Goal: Task Accomplishment & Management: Use online tool/utility

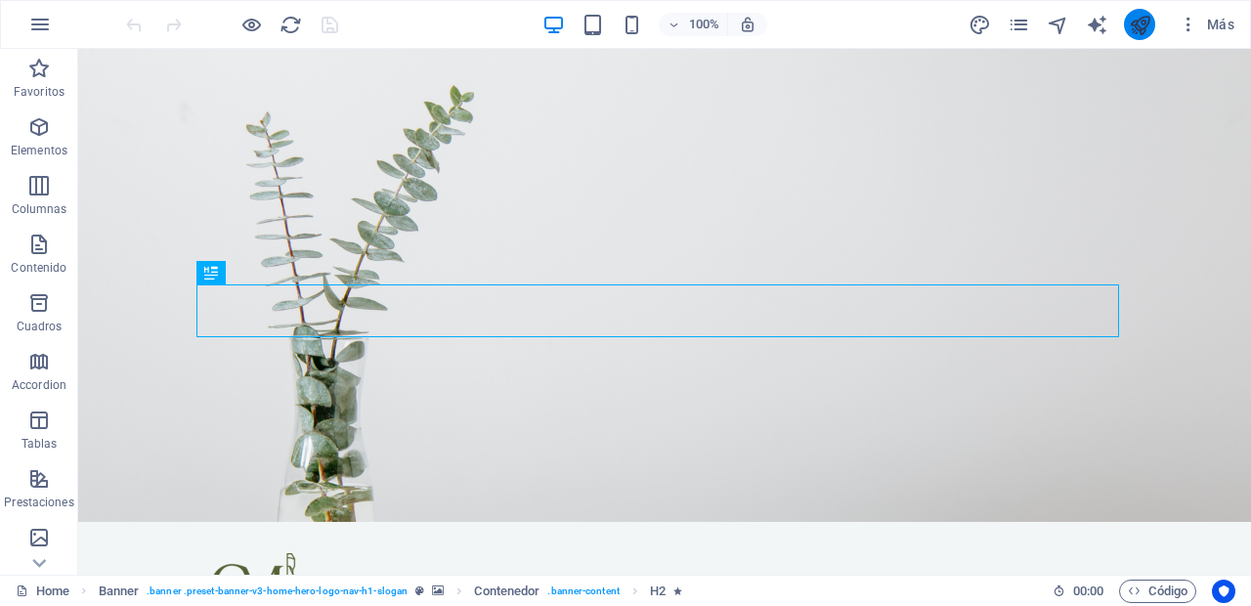
click at [1152, 21] on button "publish" at bounding box center [1139, 24] width 31 height 31
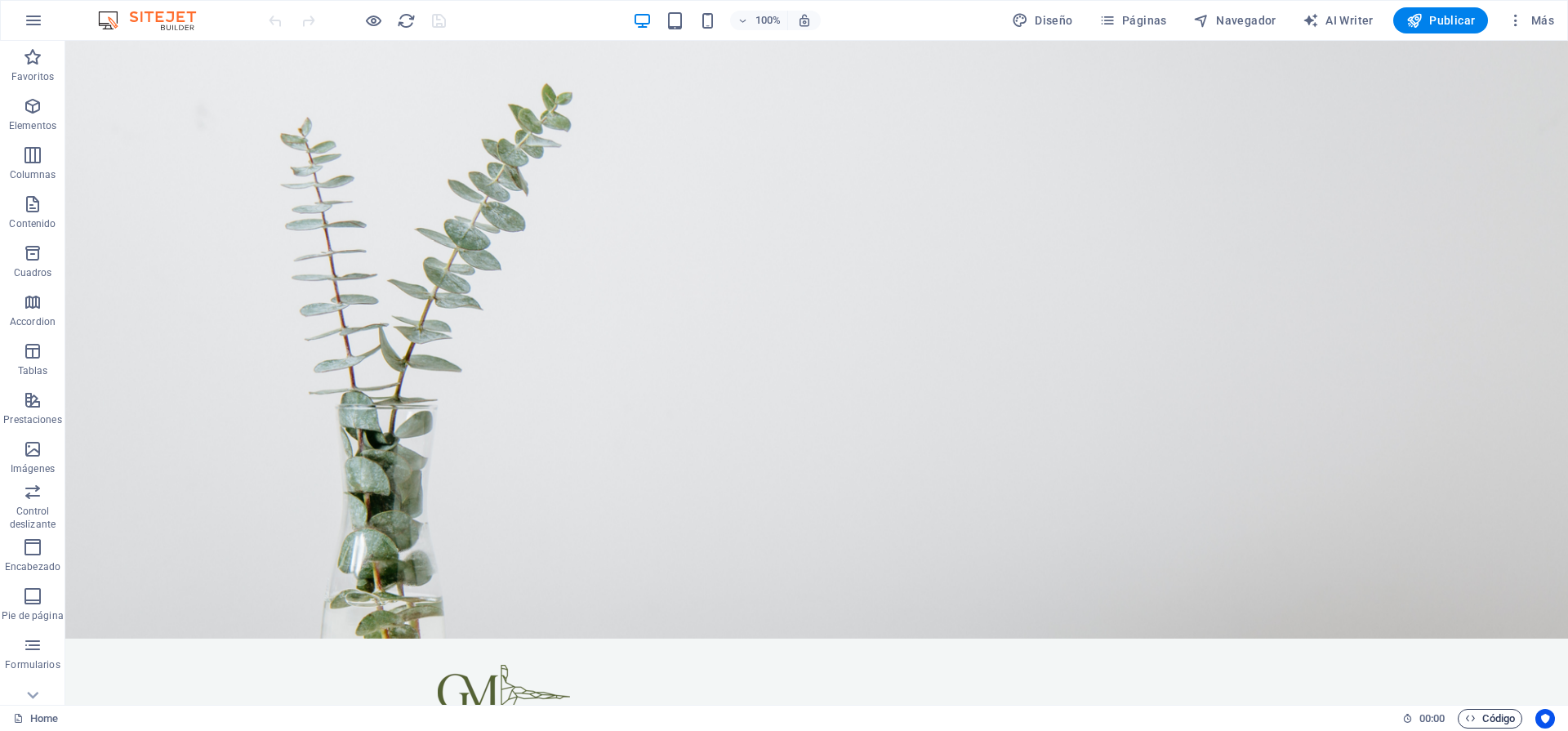
click at [1493, 714] on span "Código" at bounding box center [1490, 718] width 50 height 19
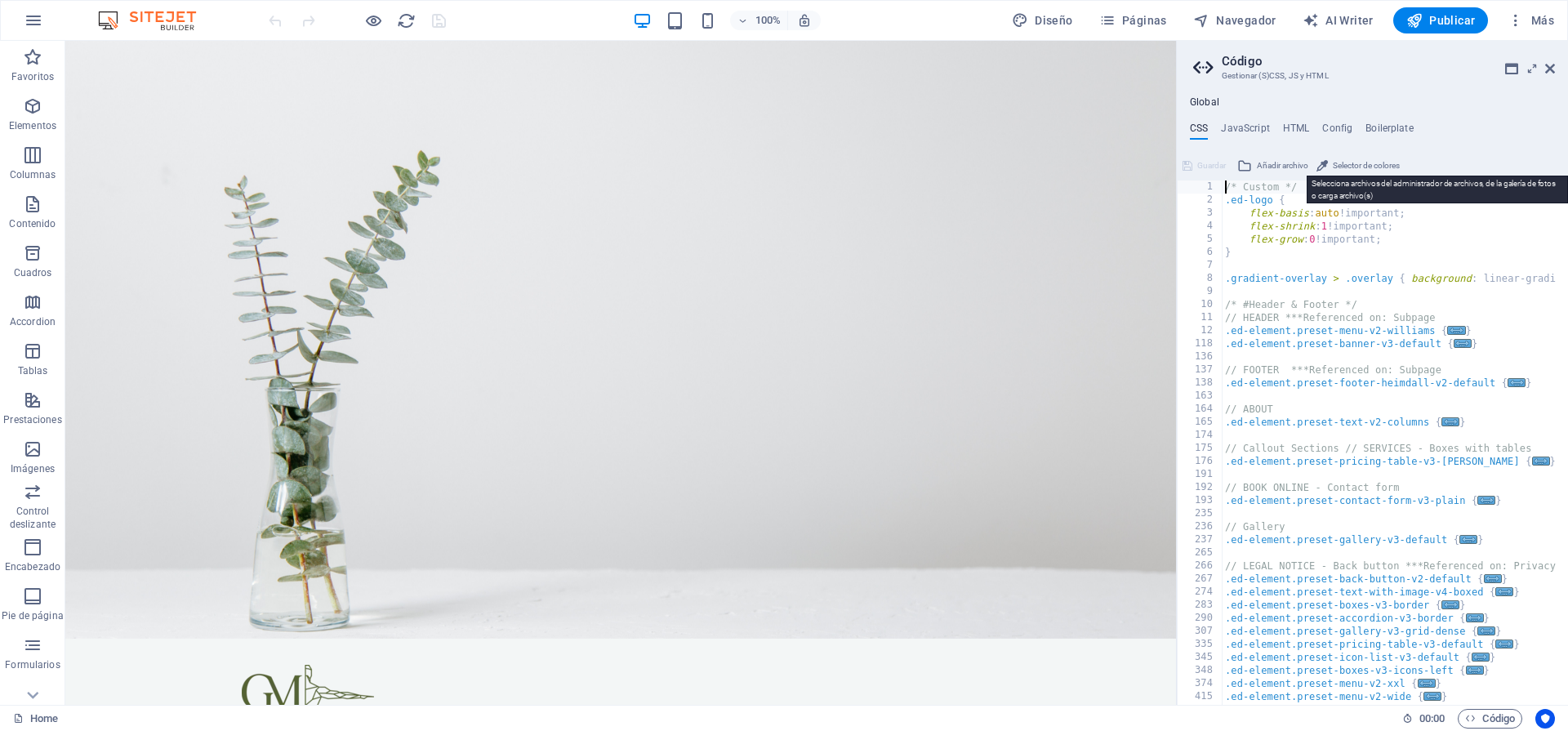
click at [1289, 163] on span "Añadir archivo" at bounding box center [1283, 166] width 52 height 19
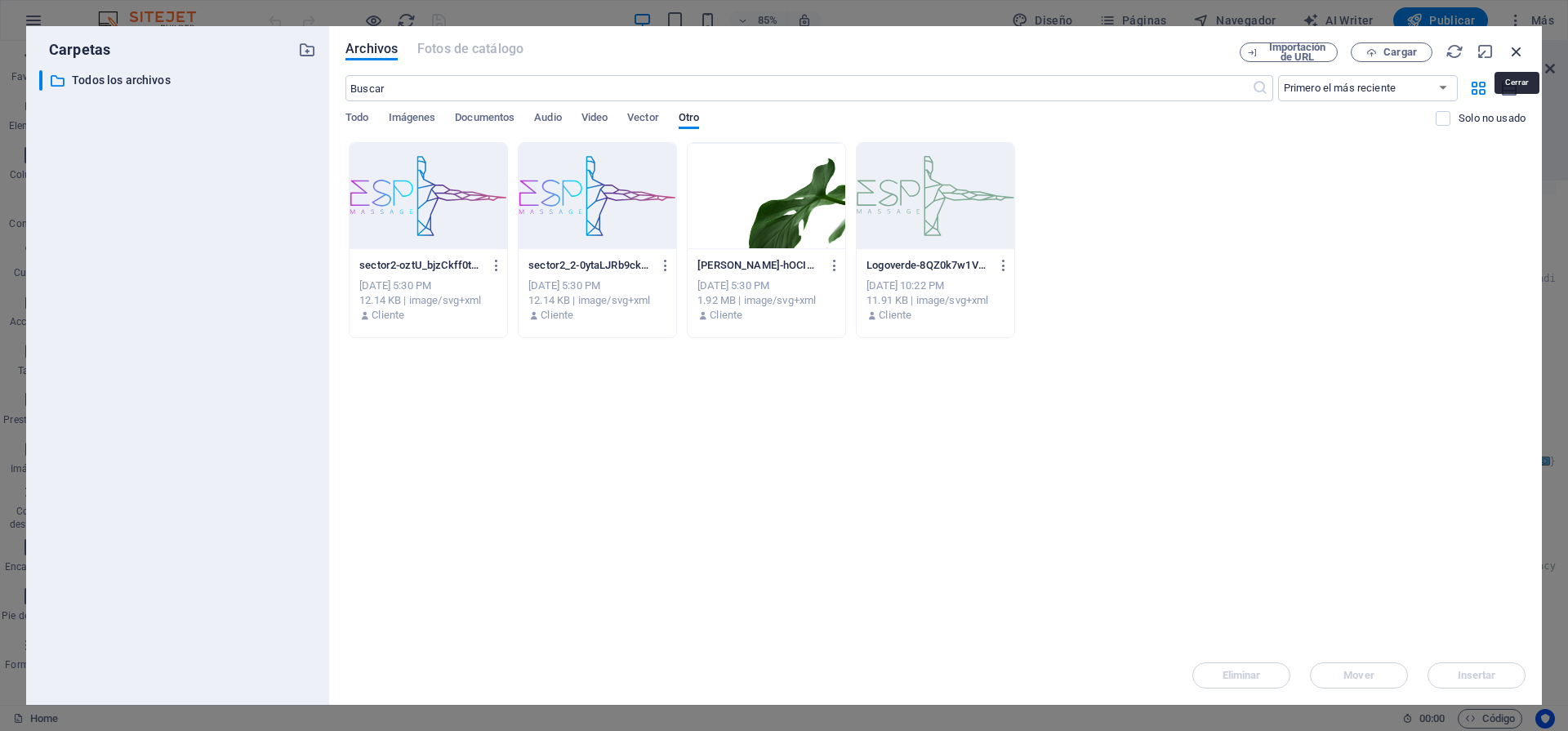
click at [1512, 47] on icon "button" at bounding box center [1516, 51] width 18 height 18
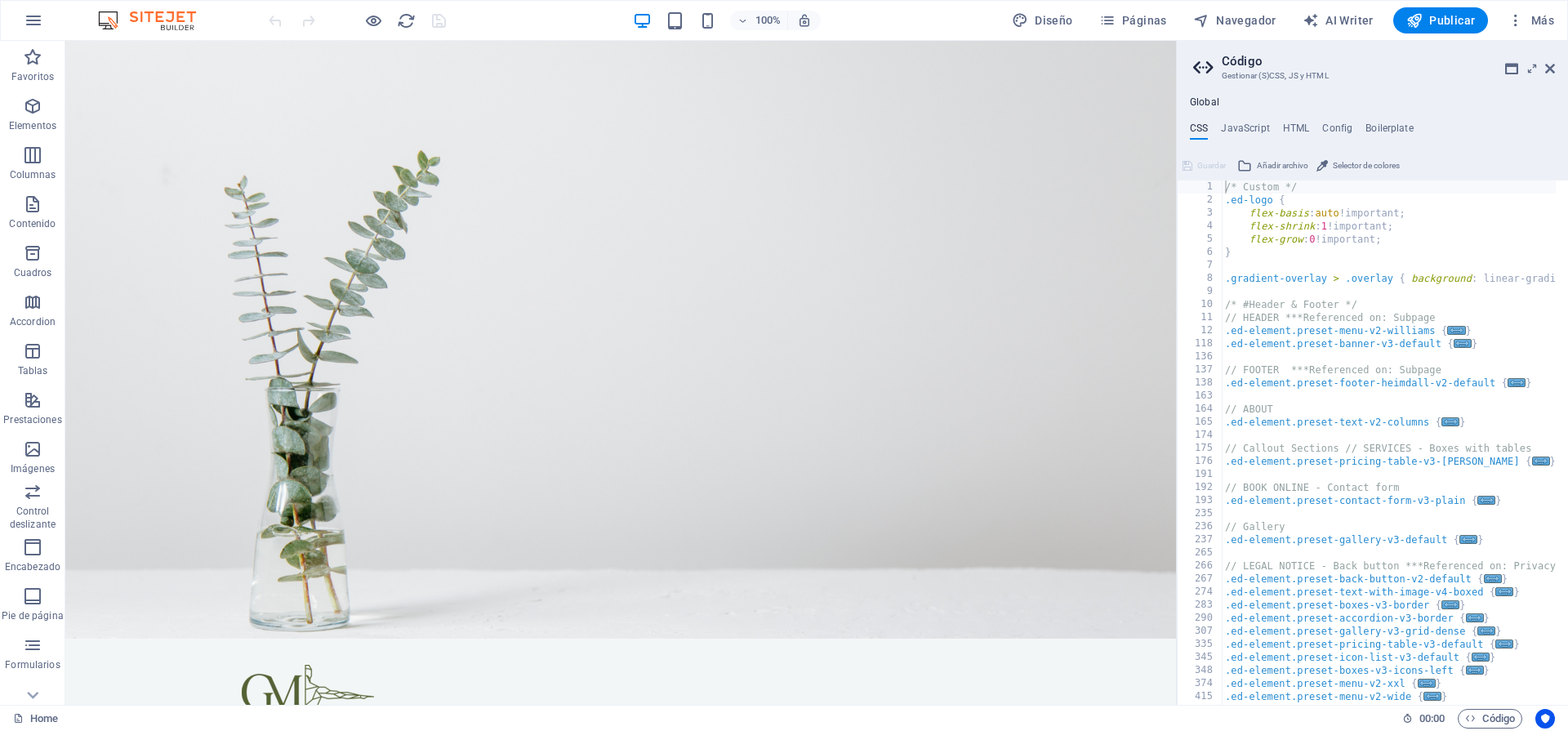
click at [1203, 164] on div "Guardar" at bounding box center [1204, 166] width 48 height 19
click at [1545, 722] on icon "Usercentrics" at bounding box center [1545, 719] width 12 height 12
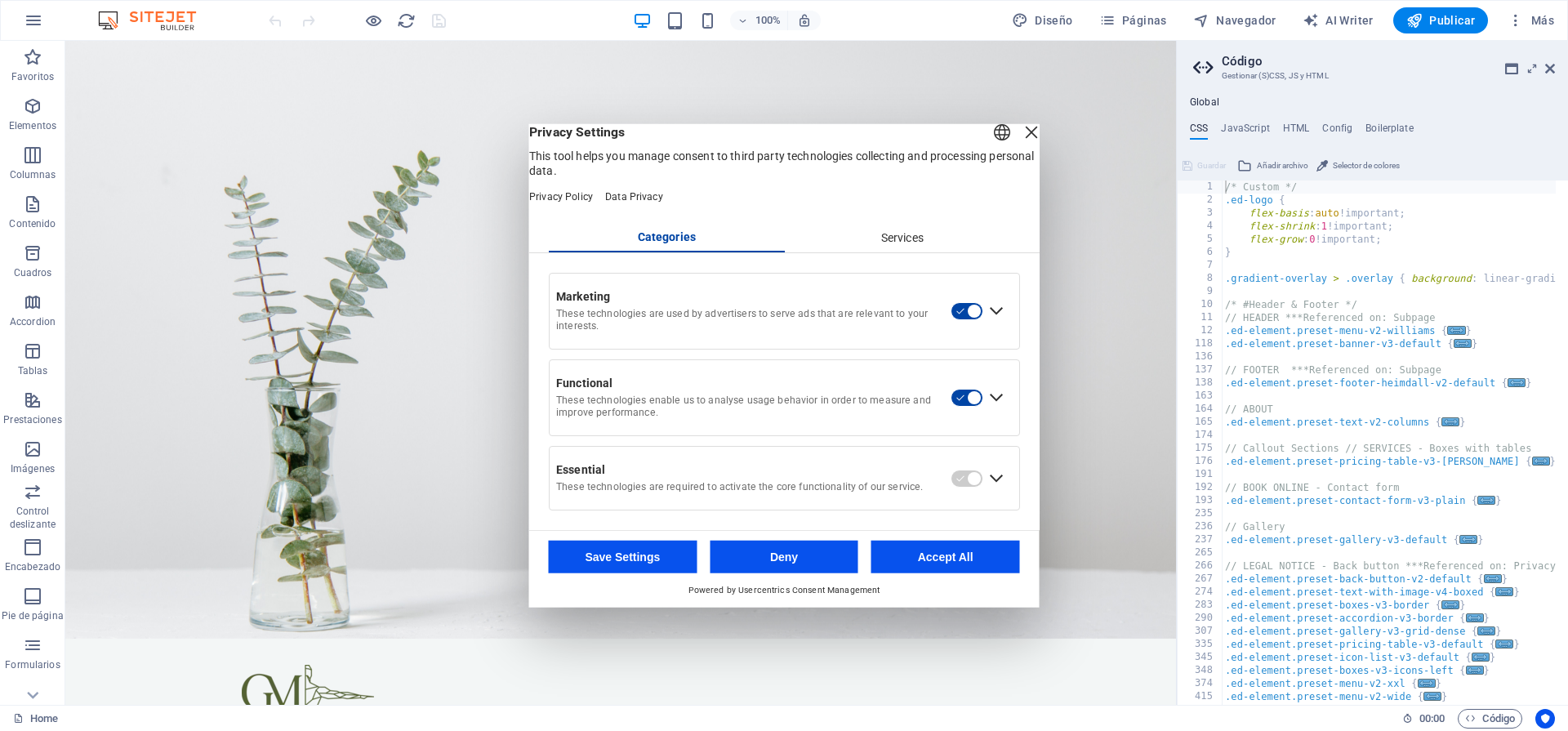
click at [1020, 143] on div "Close Layer" at bounding box center [1031, 131] width 23 height 23
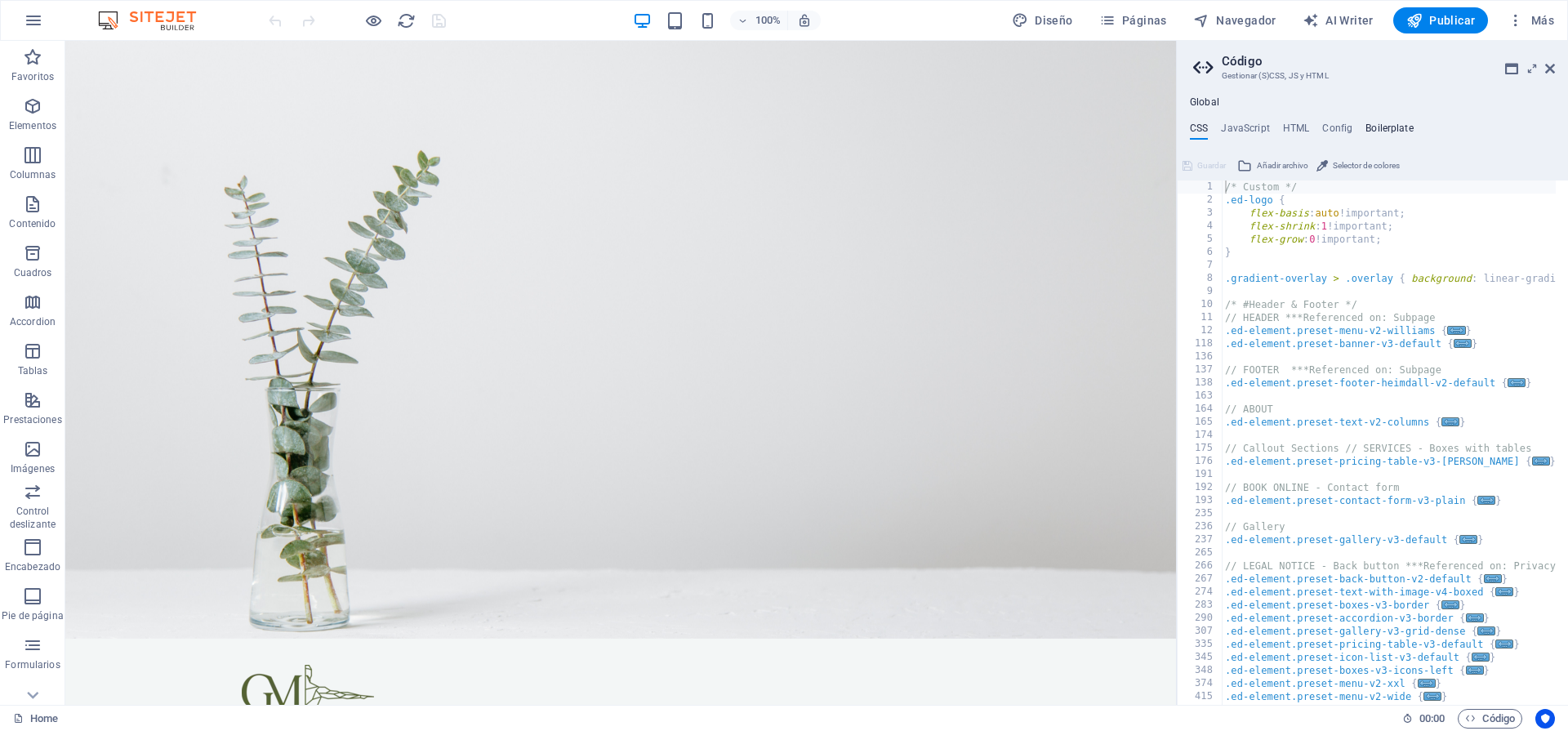
click at [1390, 130] on h4 "Boilerplate" at bounding box center [1390, 131] width 48 height 18
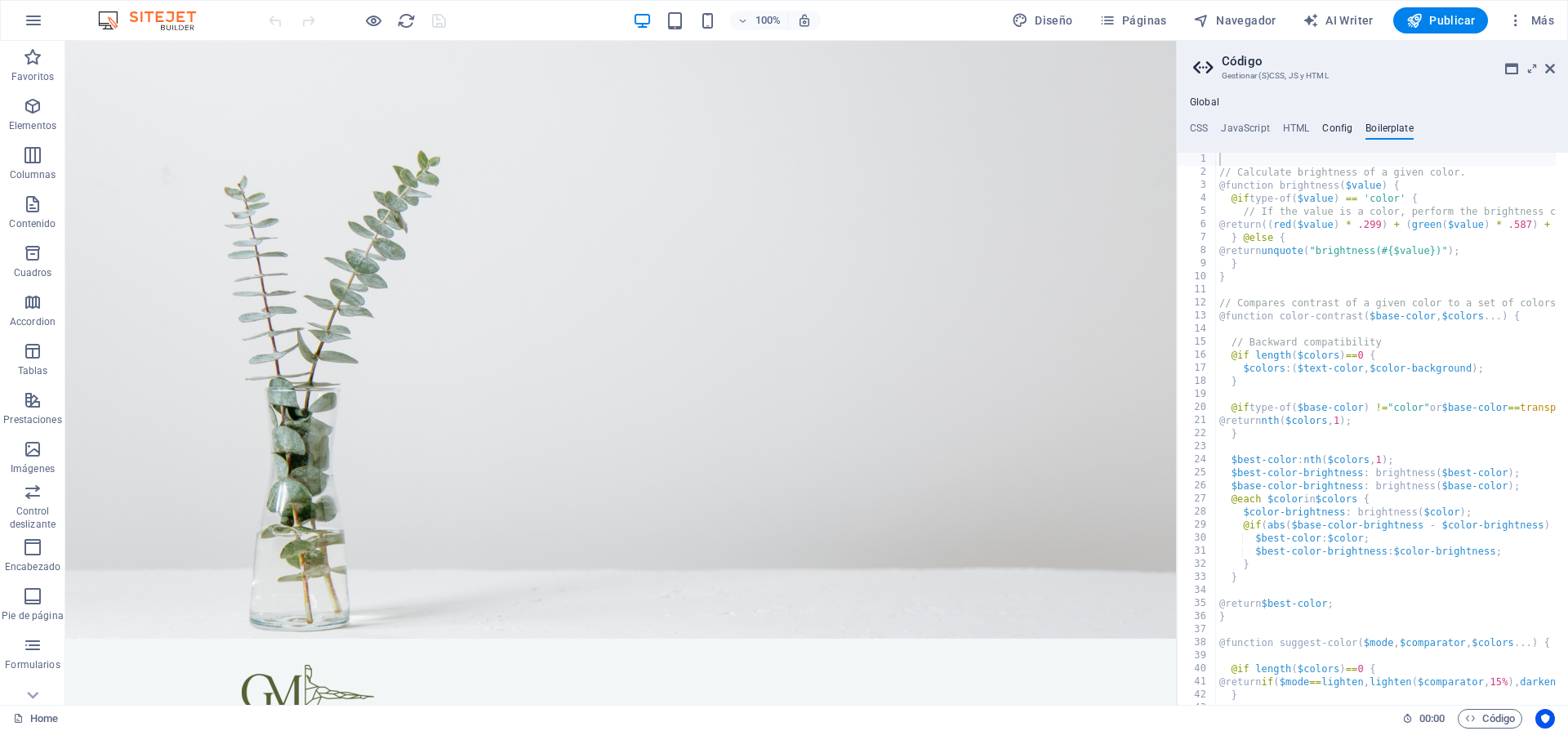
click at [1324, 127] on h4 "Config" at bounding box center [1337, 131] width 30 height 18
type textarea "$color-background: #f3f6f6;"
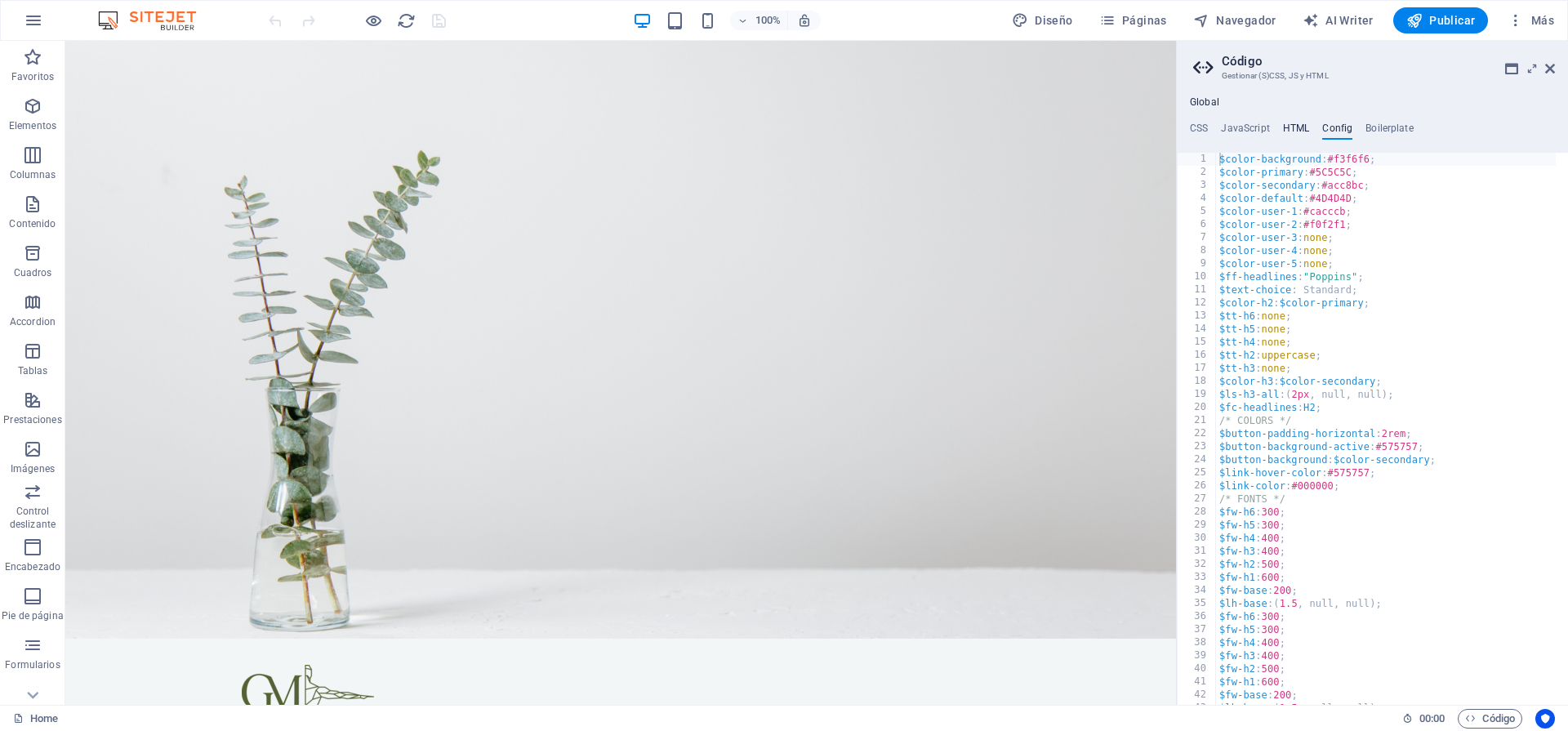
click at [1297, 130] on h4 "HTML" at bounding box center [1296, 131] width 27 height 18
type textarea "<a href="#main-content" class="wv-link-content button">Skip to main content</a>"
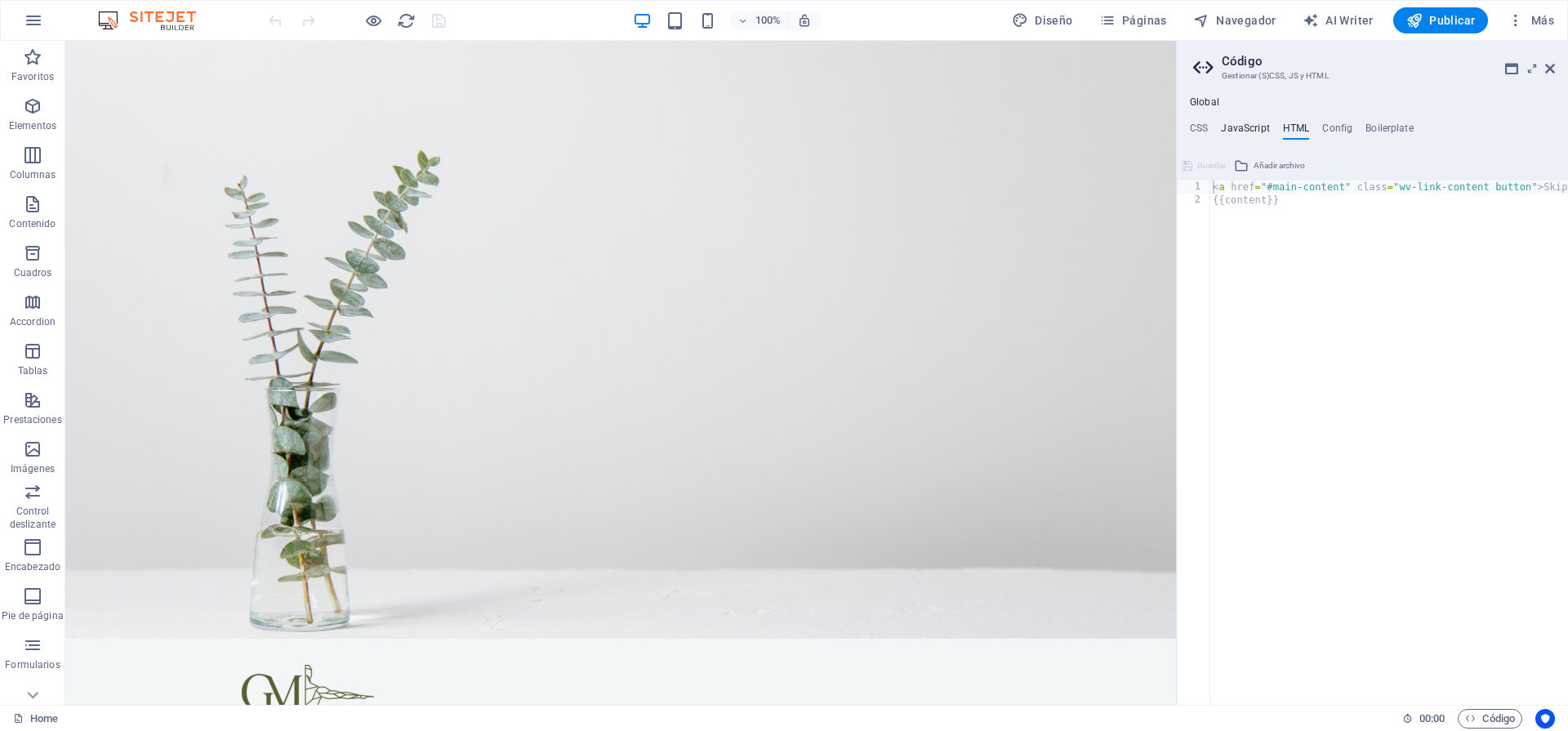
click at [1256, 134] on h4 "JavaScript" at bounding box center [1245, 131] width 48 height 18
type textarea "/* JS for preset "Menu V2" */"
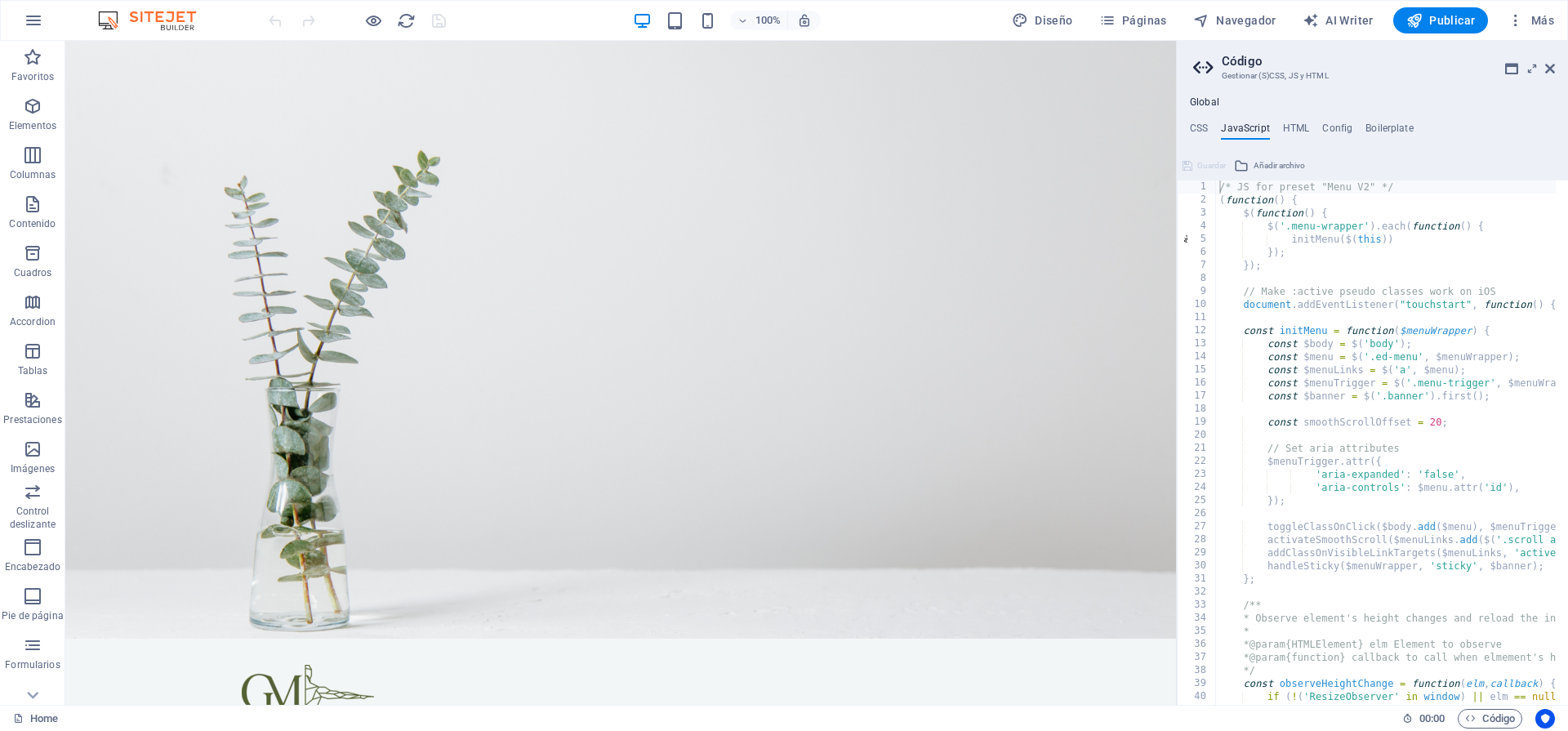
click at [1213, 131] on ul "CSS JavaScript HTML Config Boilerplate" at bounding box center [1372, 131] width 391 height 18
click at [1194, 127] on h4 "CSS" at bounding box center [1199, 131] width 18 height 18
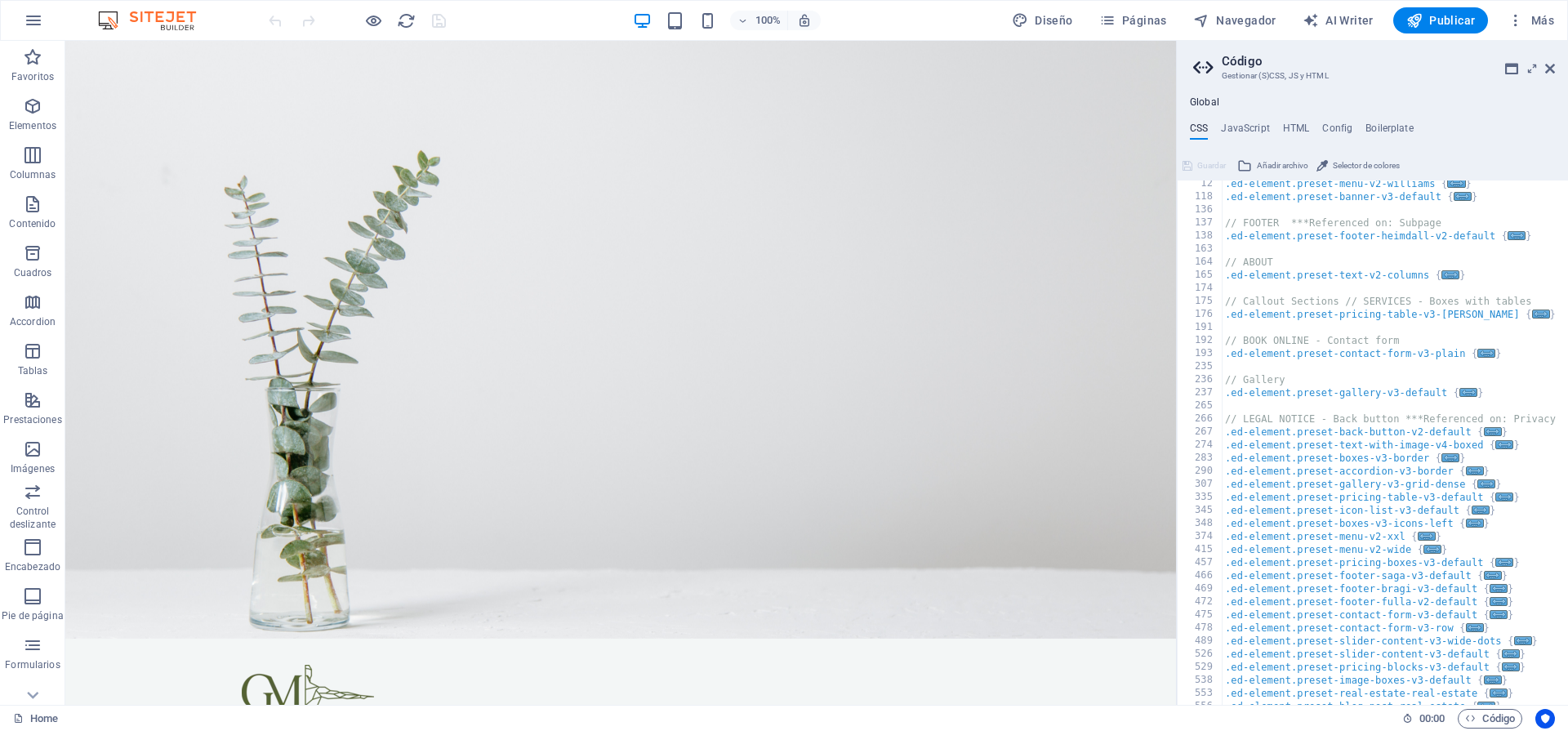
scroll to position [1109, 0]
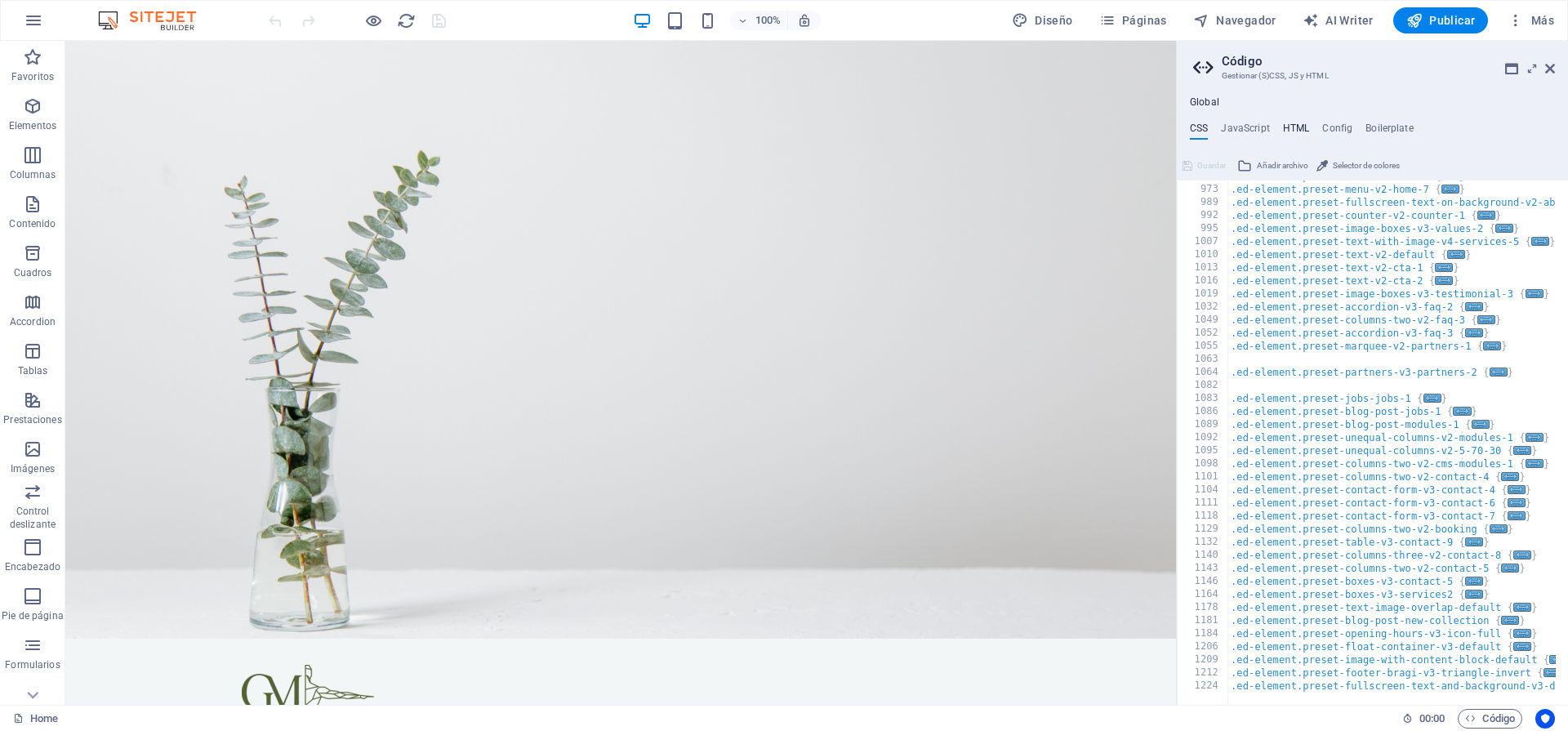
click at [1298, 125] on h4 "HTML" at bounding box center [1296, 131] width 27 height 18
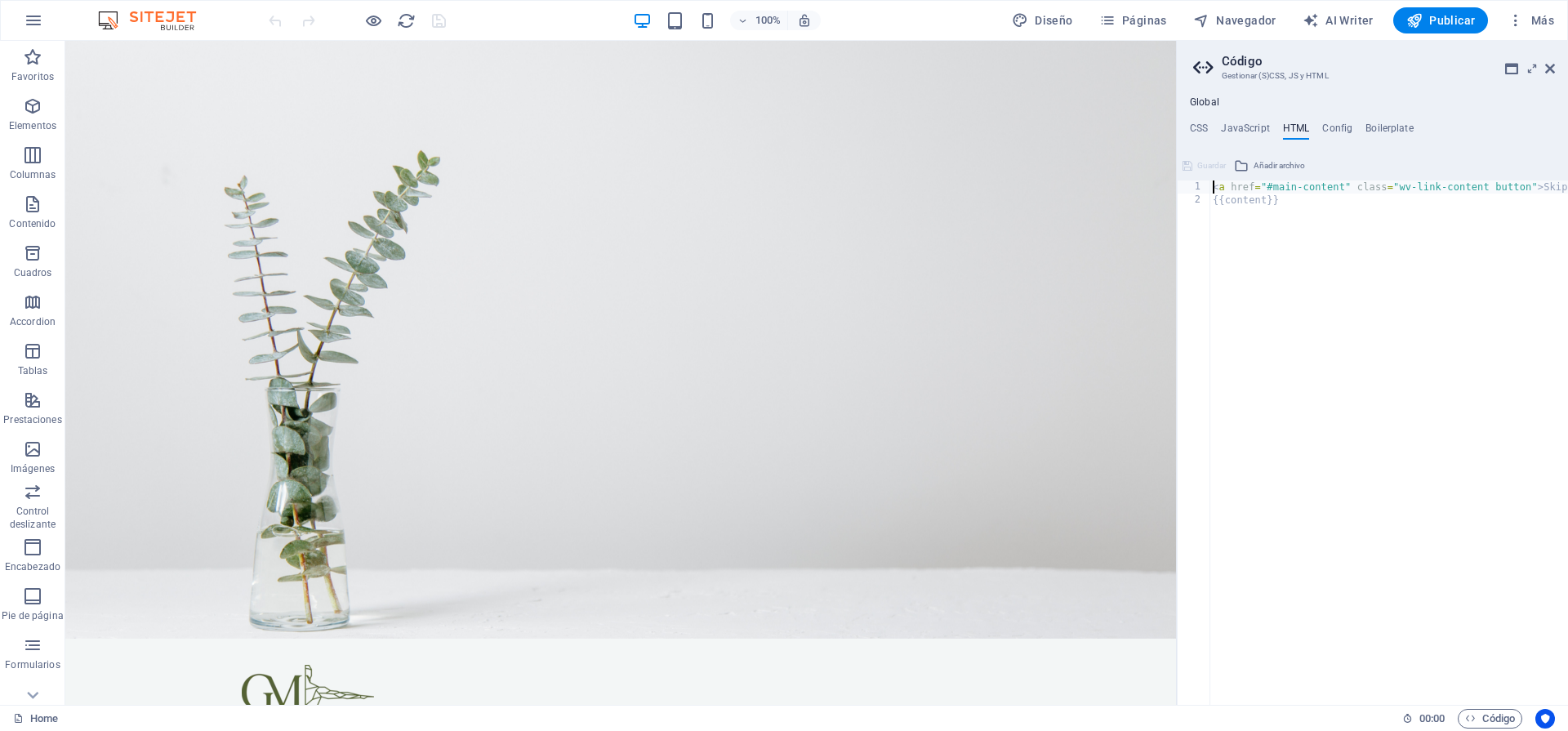
click at [1540, 66] on h2 "Código" at bounding box center [1388, 61] width 333 height 15
click at [1544, 68] on header "Código Gestionar (S)CSS, JS y HTML" at bounding box center [1373, 62] width 362 height 43
click at [1546, 69] on icon at bounding box center [1550, 69] width 10 height 13
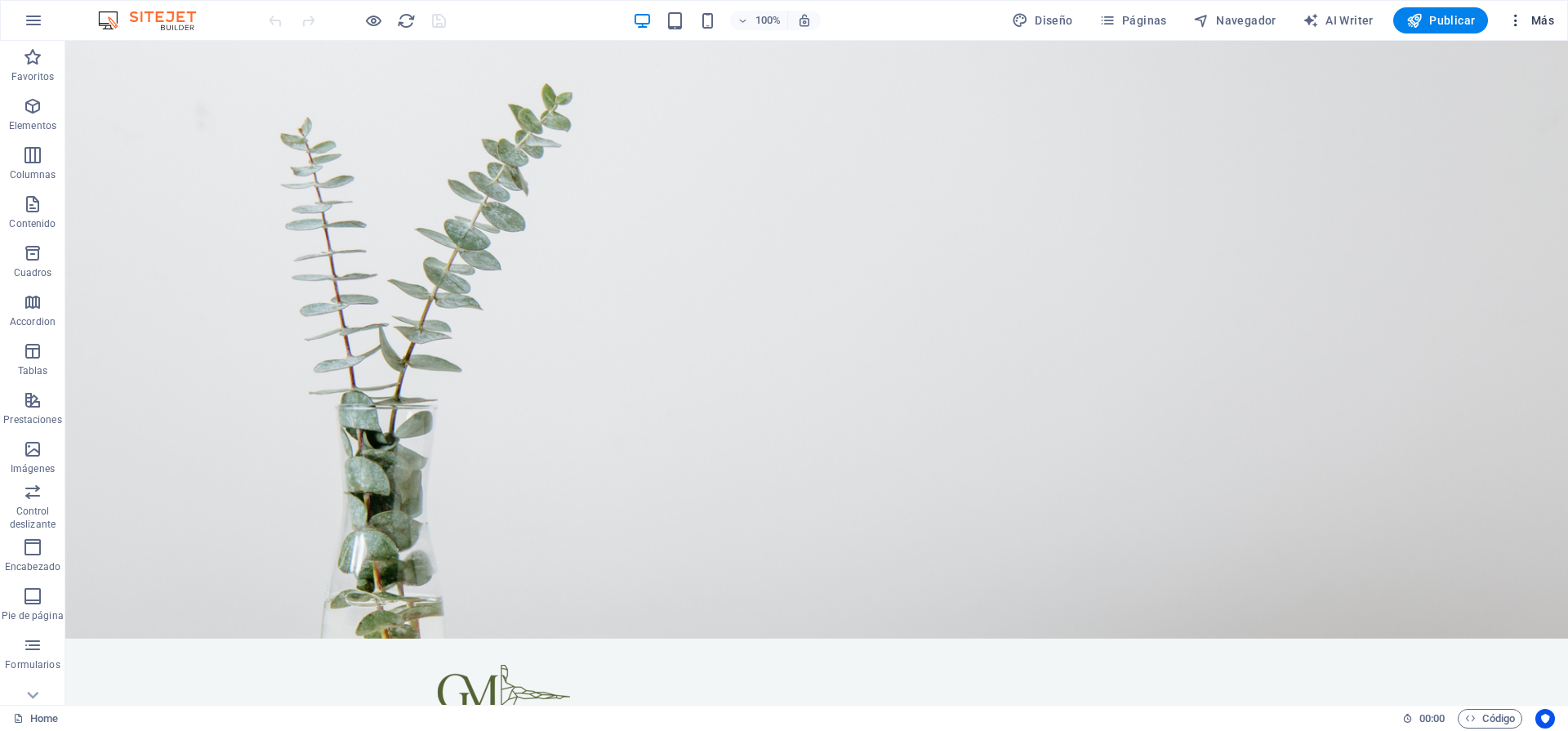
click at [1545, 10] on button "Más" at bounding box center [1530, 20] width 59 height 26
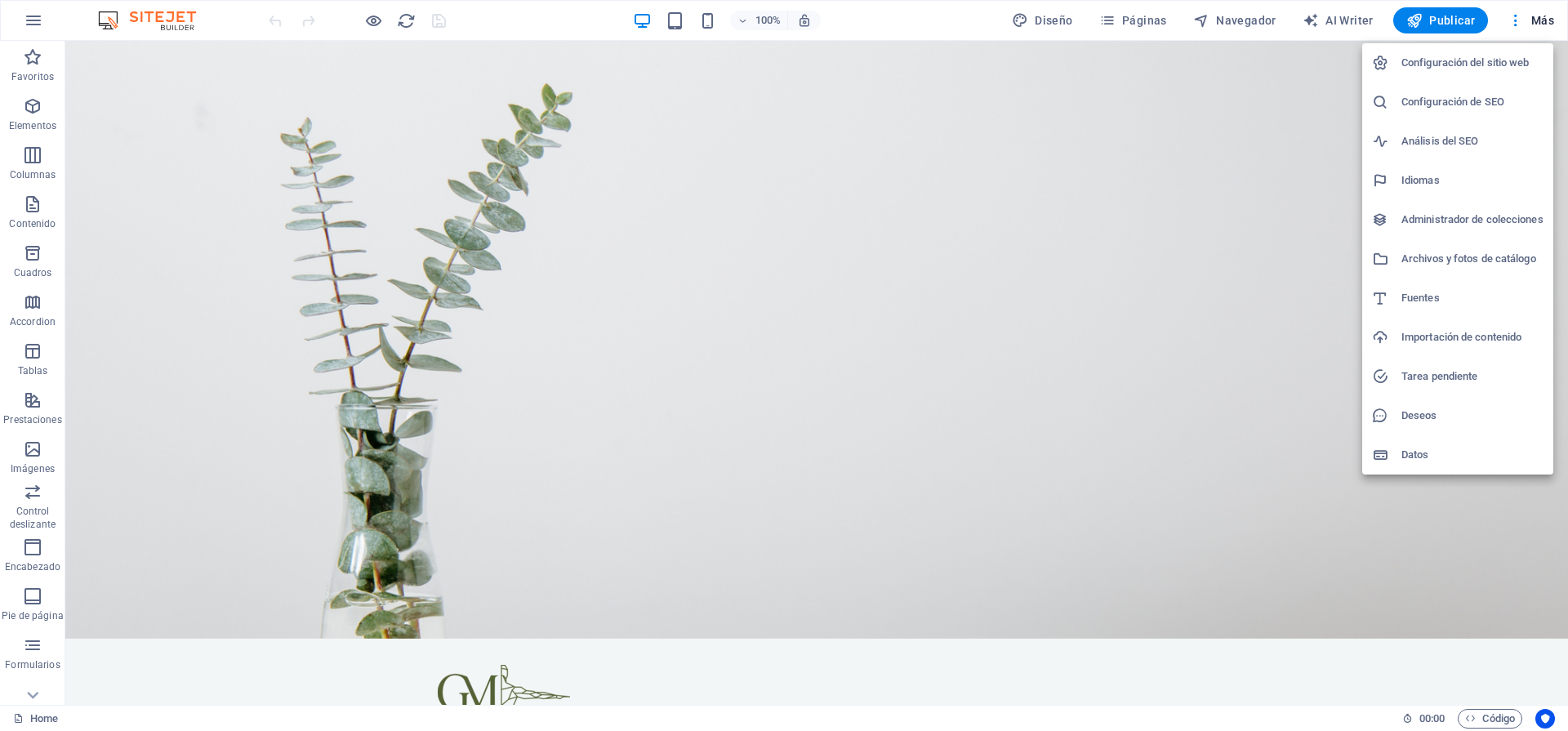
click at [1152, 689] on div at bounding box center [784, 366] width 1568 height 731
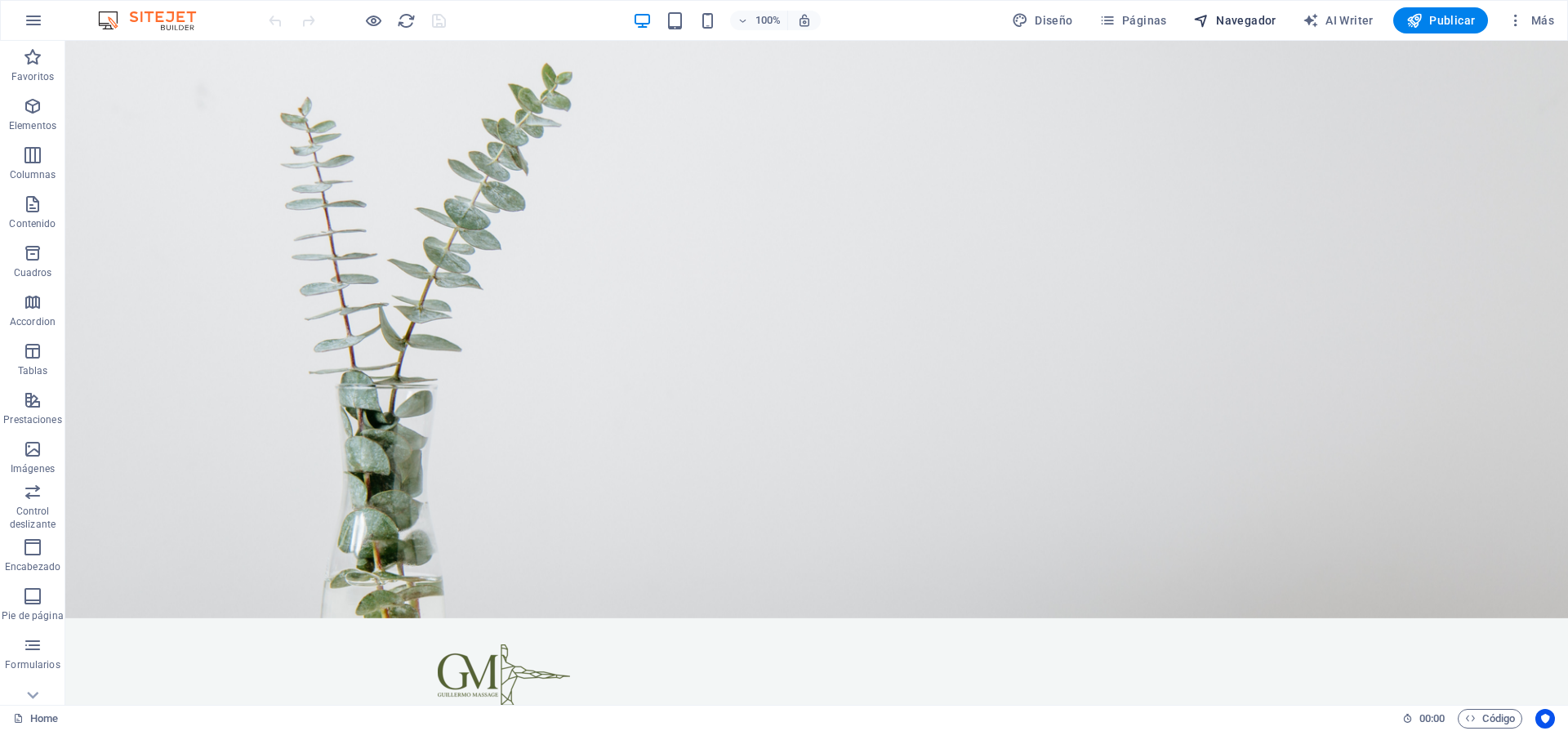
scroll to position [0, 0]
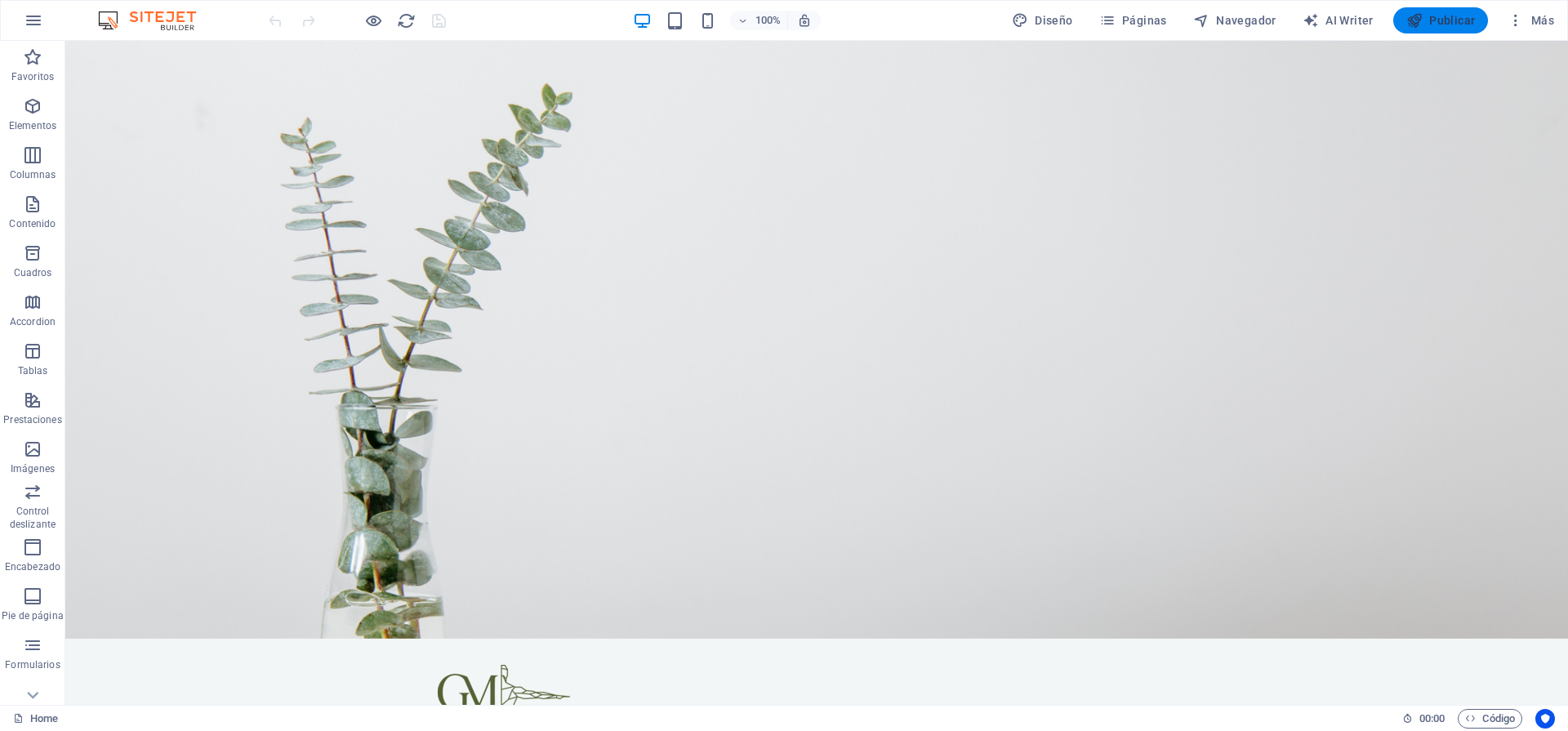
click at [1448, 23] on span "Publicar" at bounding box center [1441, 21] width 69 height 17
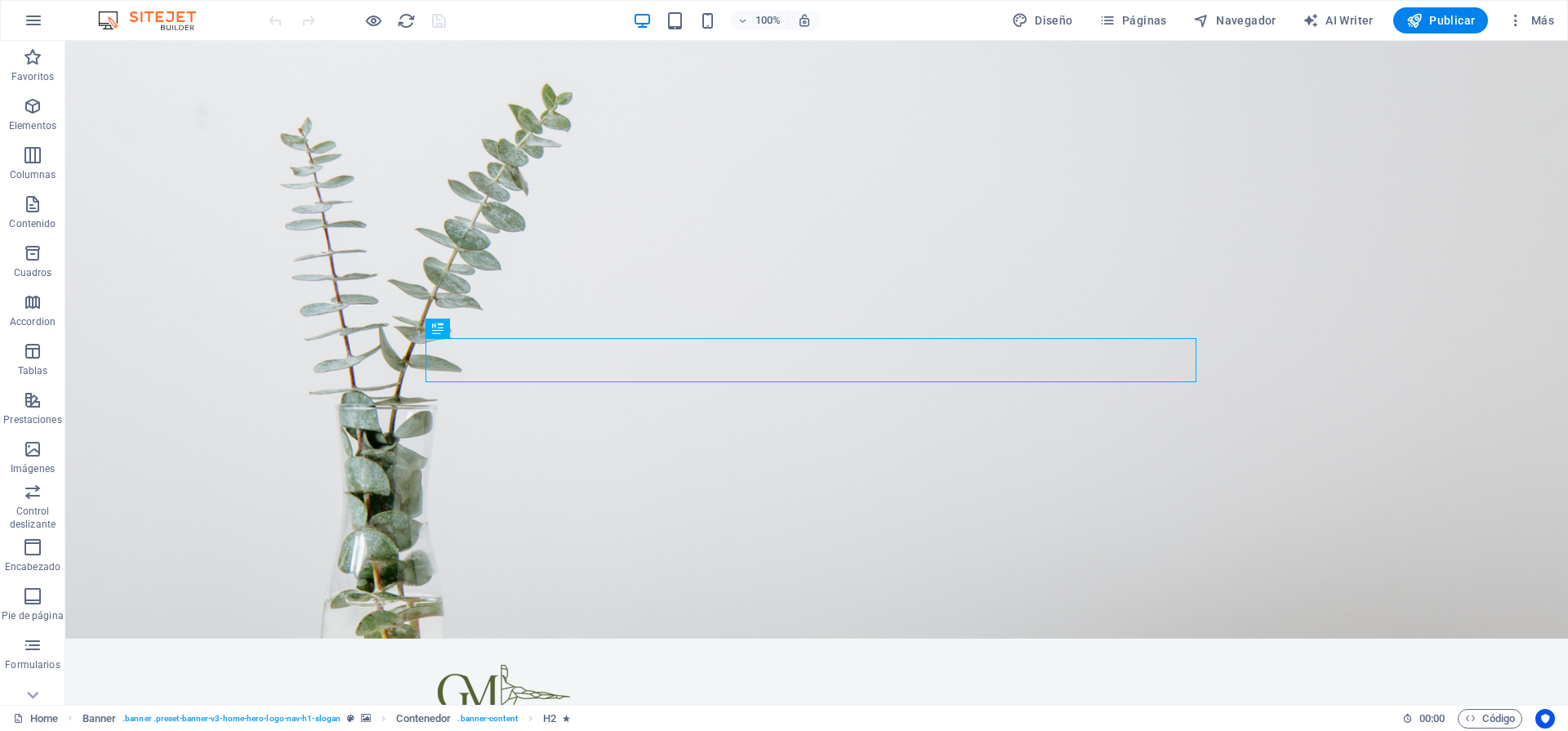
click at [438, 23] on div at bounding box center [357, 20] width 183 height 26
click at [38, 698] on icon at bounding box center [32, 695] width 23 height 23
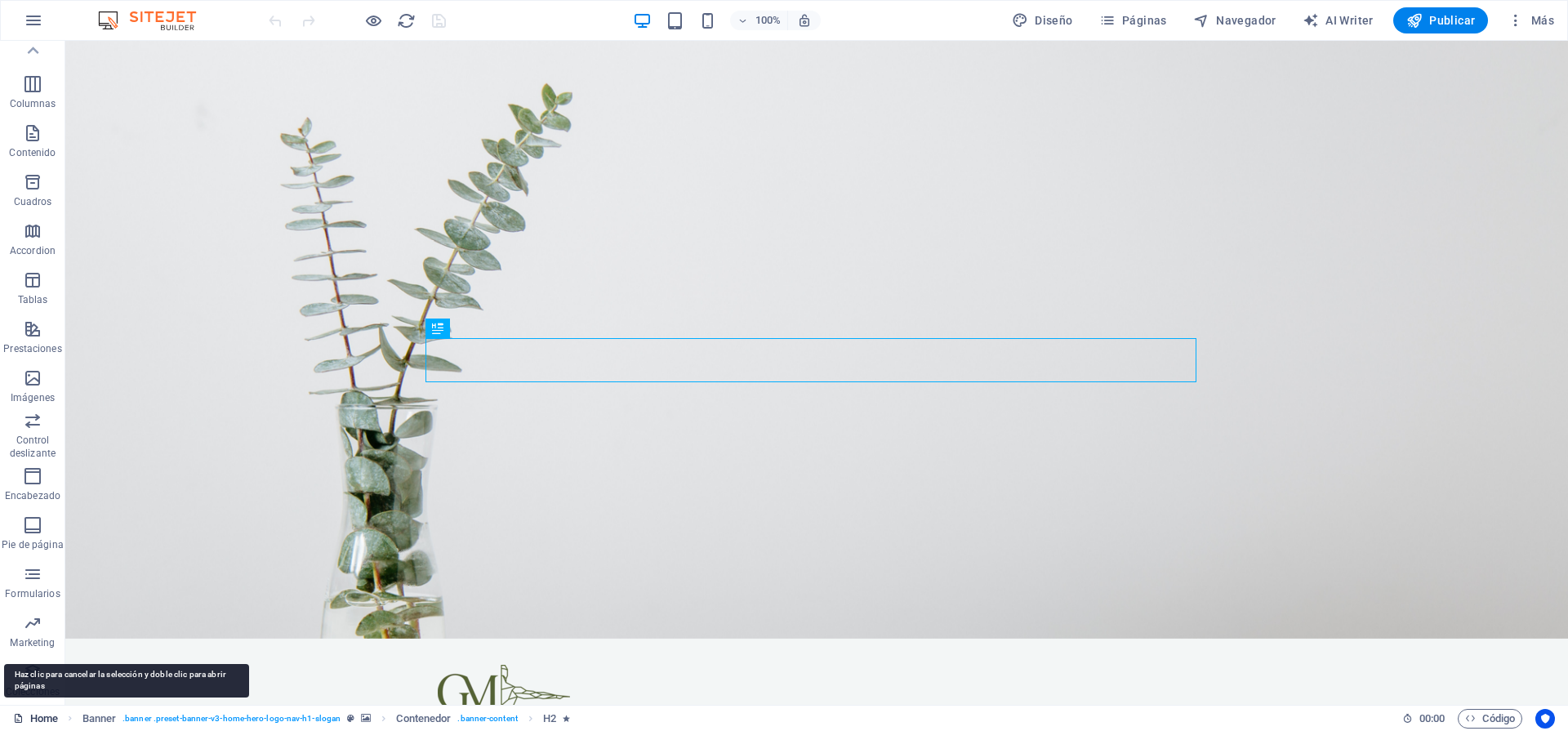
click at [53, 722] on link "Home" at bounding box center [36, 718] width 45 height 19
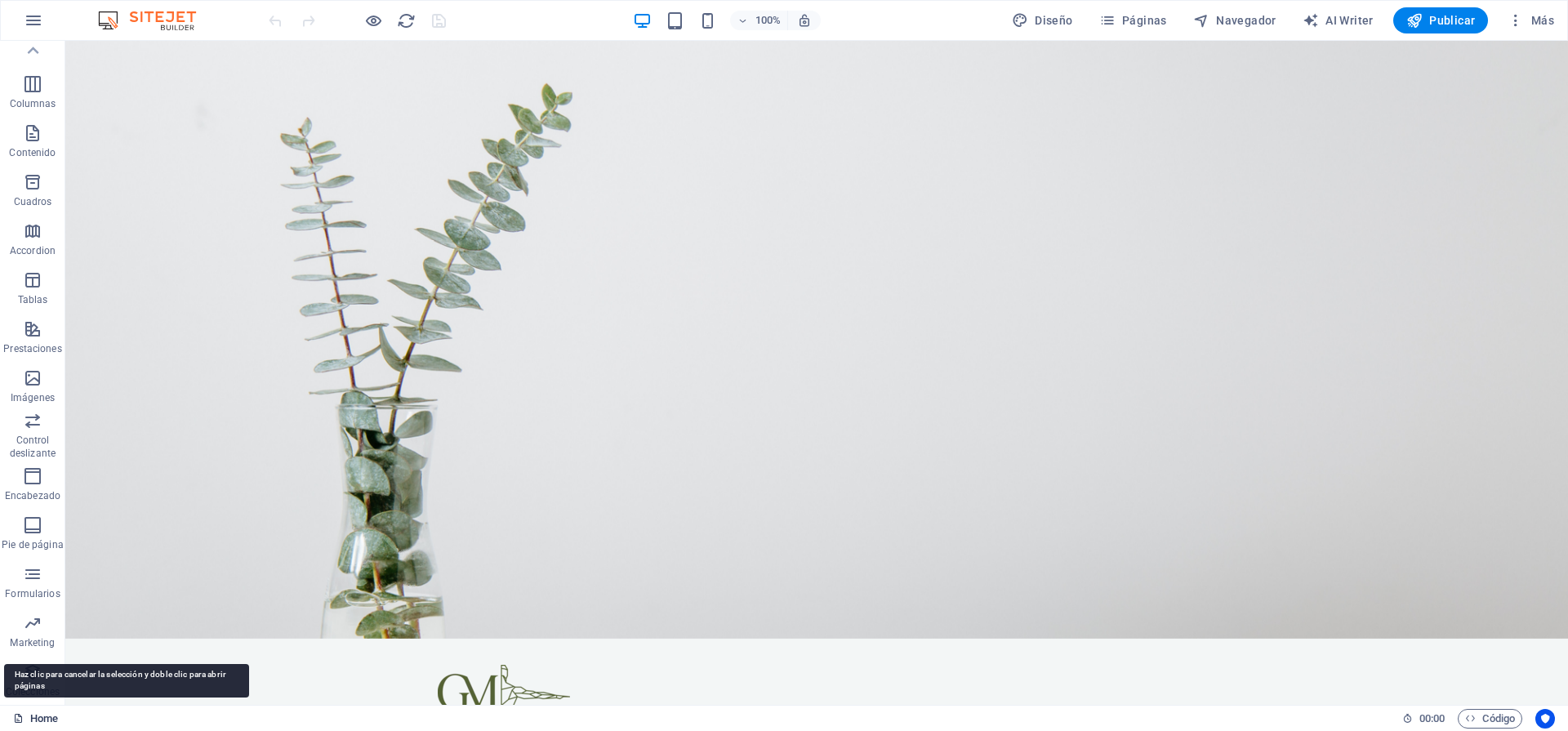
click at [53, 722] on link "Home" at bounding box center [36, 718] width 45 height 19
click at [58, 718] on link "Home" at bounding box center [36, 718] width 45 height 19
click at [9, 718] on div "Home 00 : 00 Código" at bounding box center [784, 718] width 1568 height 26
click at [13, 718] on icon at bounding box center [18, 718] width 11 height 11
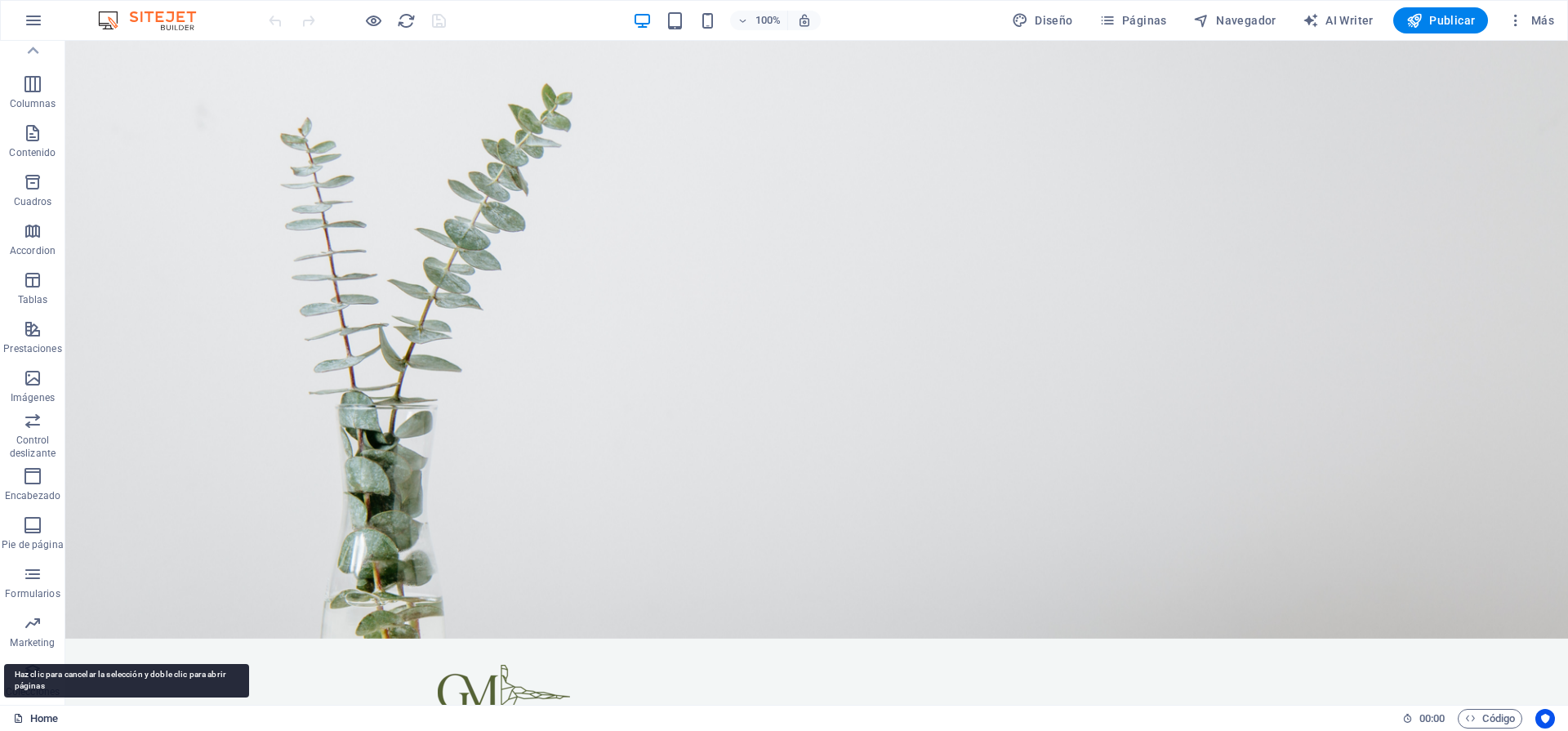
click at [13, 718] on icon at bounding box center [18, 718] width 11 height 11
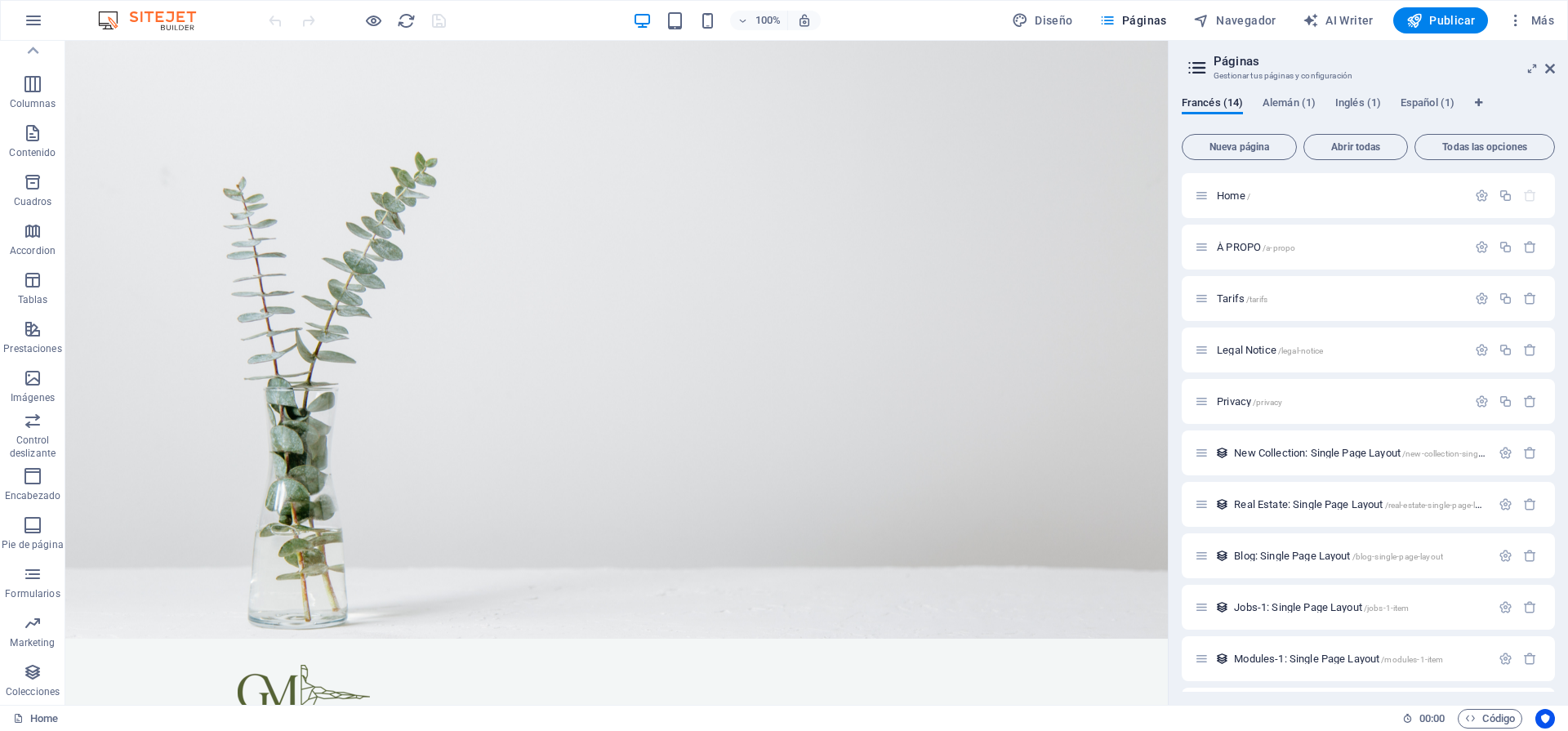
click at [150, 13] on img at bounding box center [155, 20] width 123 height 19
click at [115, 21] on img at bounding box center [155, 20] width 123 height 19
drag, startPoint x: 115, startPoint y: 21, endPoint x: 73, endPoint y: 28, distance: 42.6
click at [103, 24] on img at bounding box center [155, 20] width 123 height 19
click at [25, 19] on icon "button" at bounding box center [33, 20] width 19 height 19
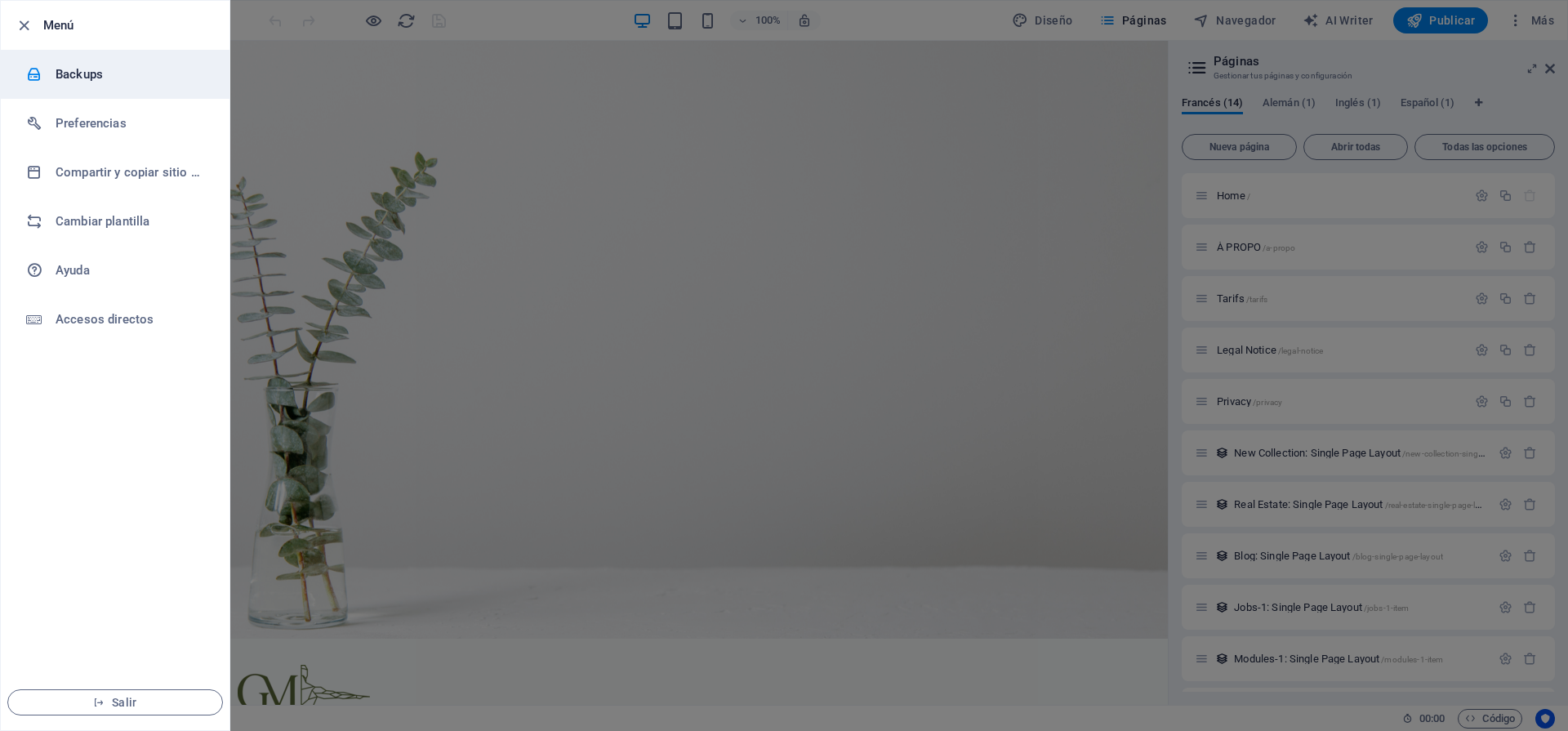
click at [120, 62] on li "Backups" at bounding box center [115, 74] width 229 height 49
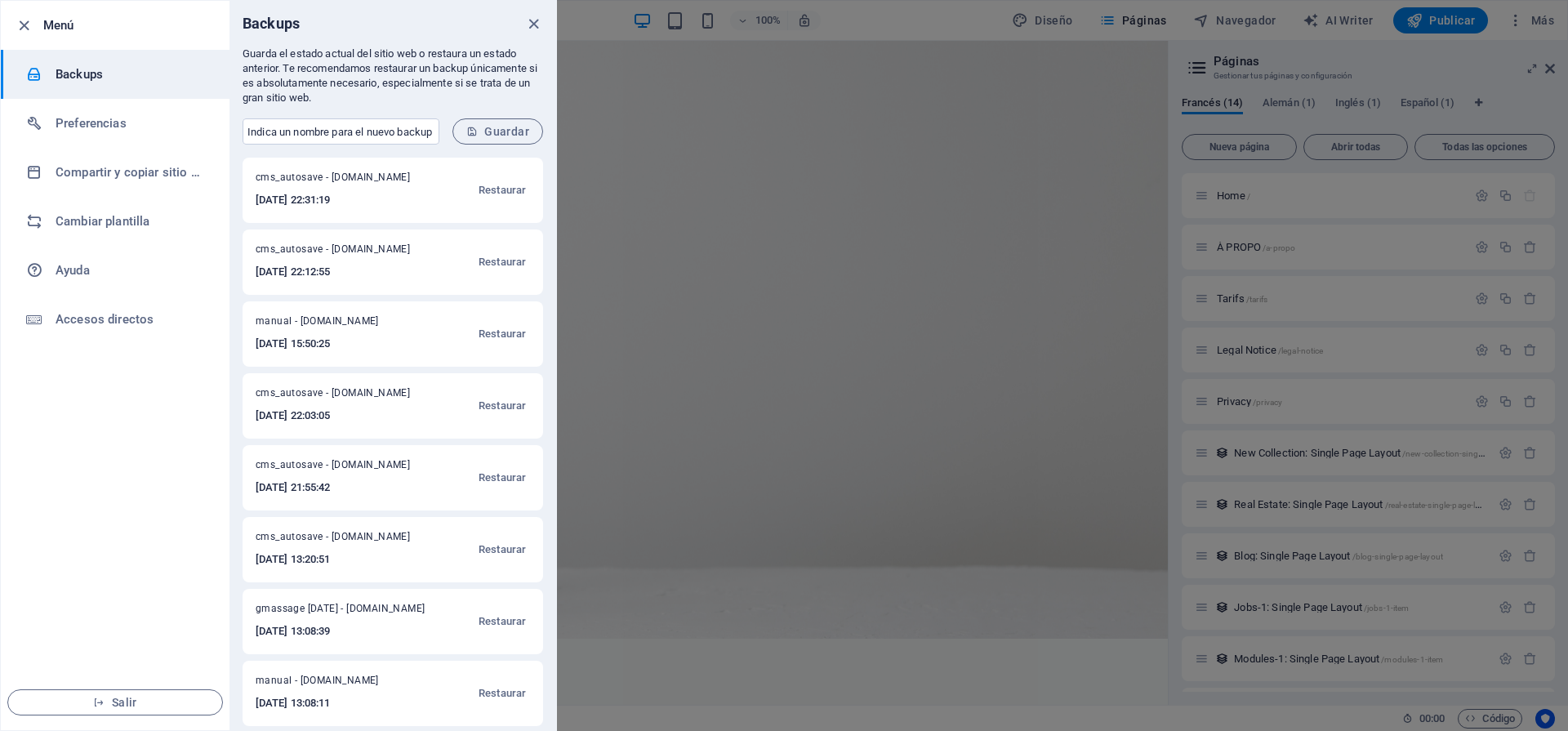
click at [314, 181] on span "cms_autosave - guillermomassage.com" at bounding box center [341, 180] width 171 height 19
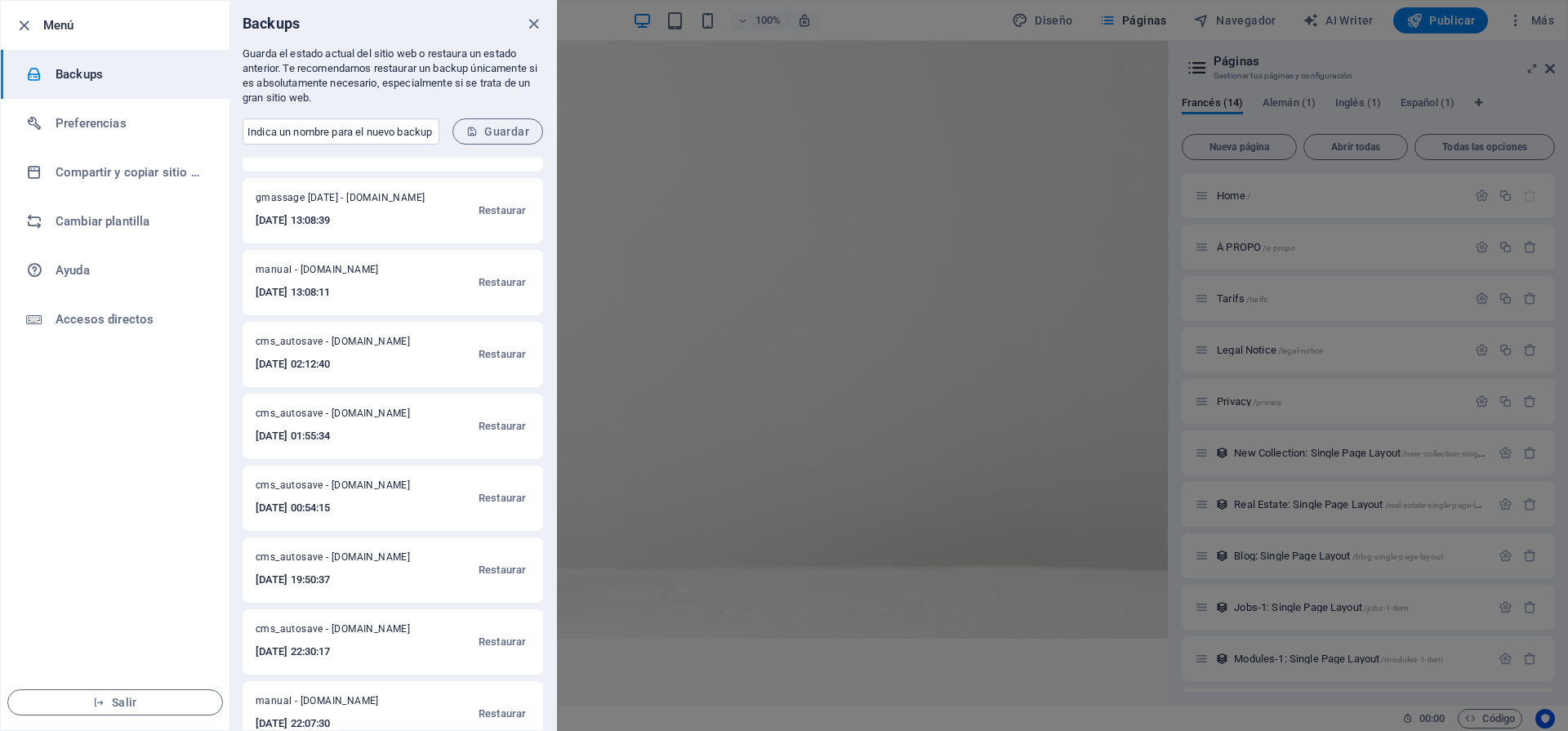
scroll to position [513, 0]
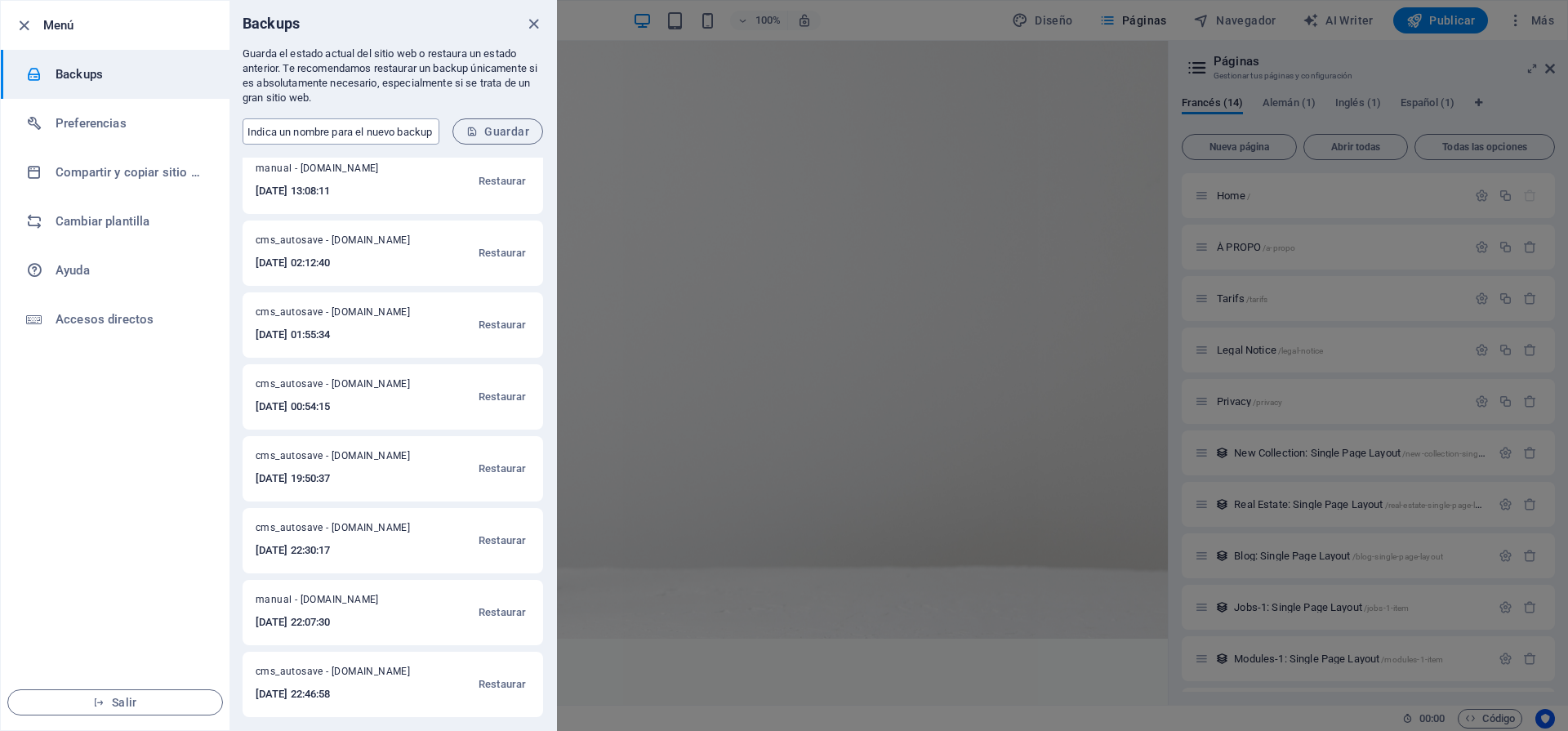
click at [372, 138] on input "text" at bounding box center [340, 131] width 196 height 26
click at [120, 122] on h6 "Preferencias" at bounding box center [130, 123] width 151 height 19
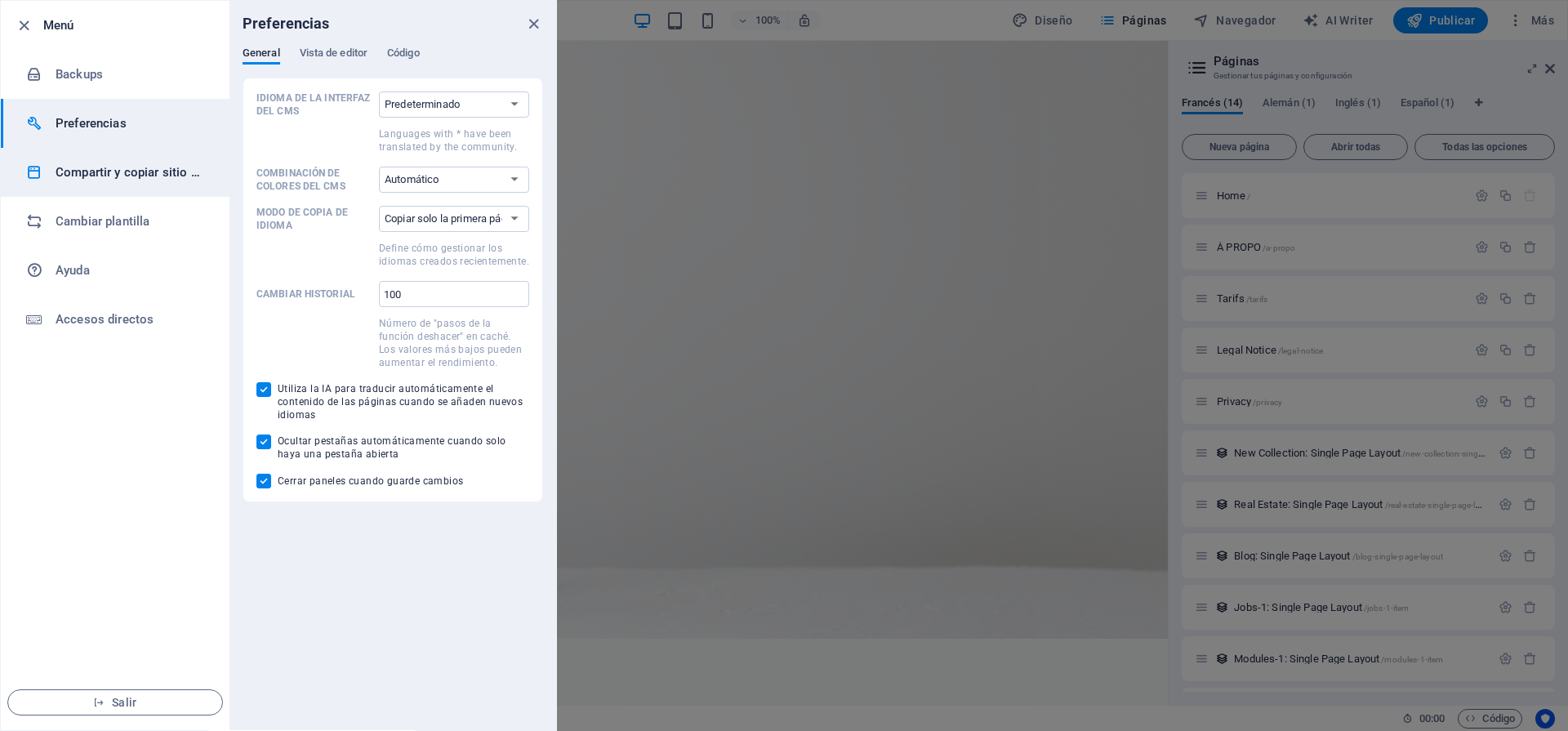
click at [152, 176] on h6 "Compartir y copiar sitio web" at bounding box center [130, 171] width 151 height 19
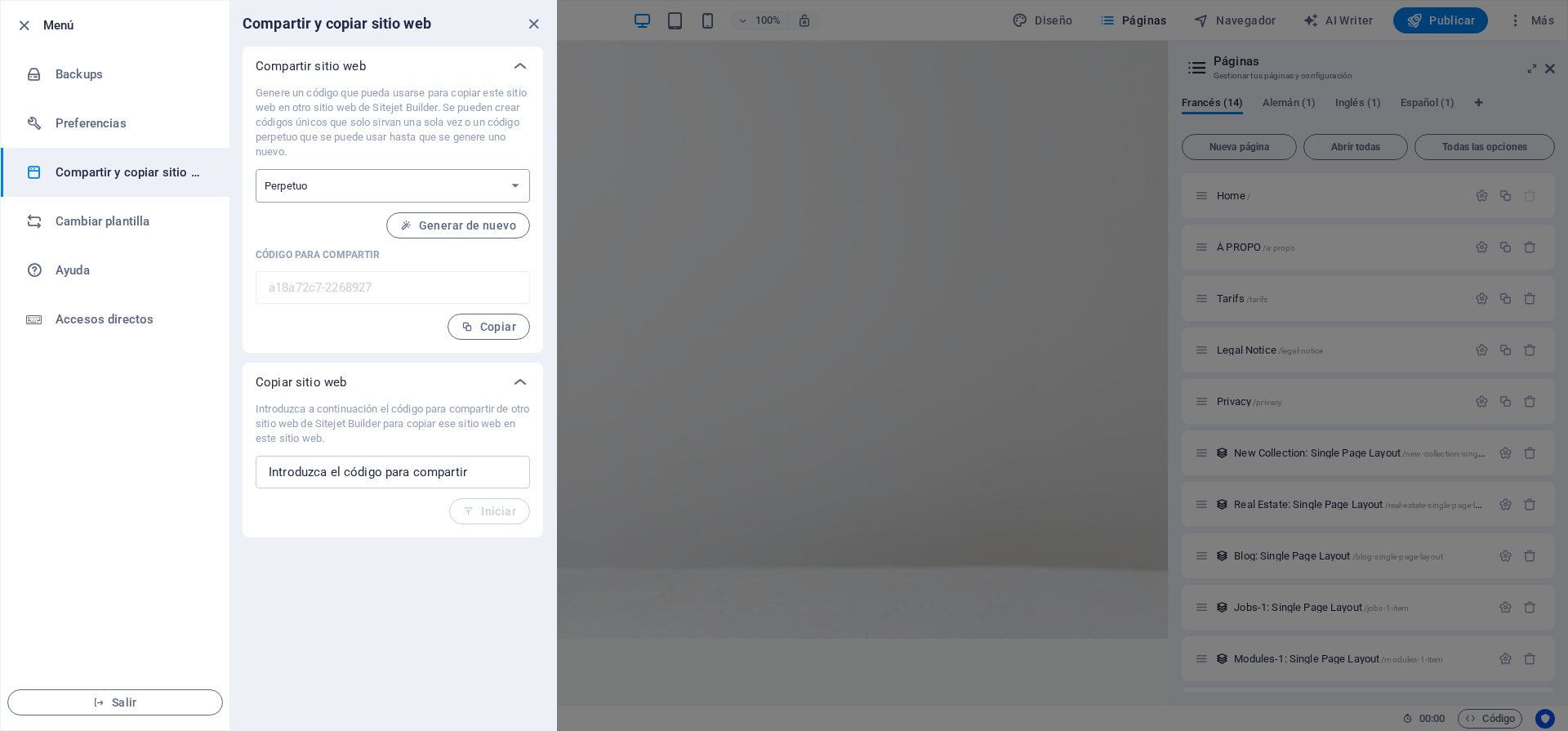
click at [498, 185] on select "Único Perpetuo" at bounding box center [393, 186] width 274 height 33
click at [160, 231] on h6 "Cambiar plantilla" at bounding box center [130, 221] width 151 height 19
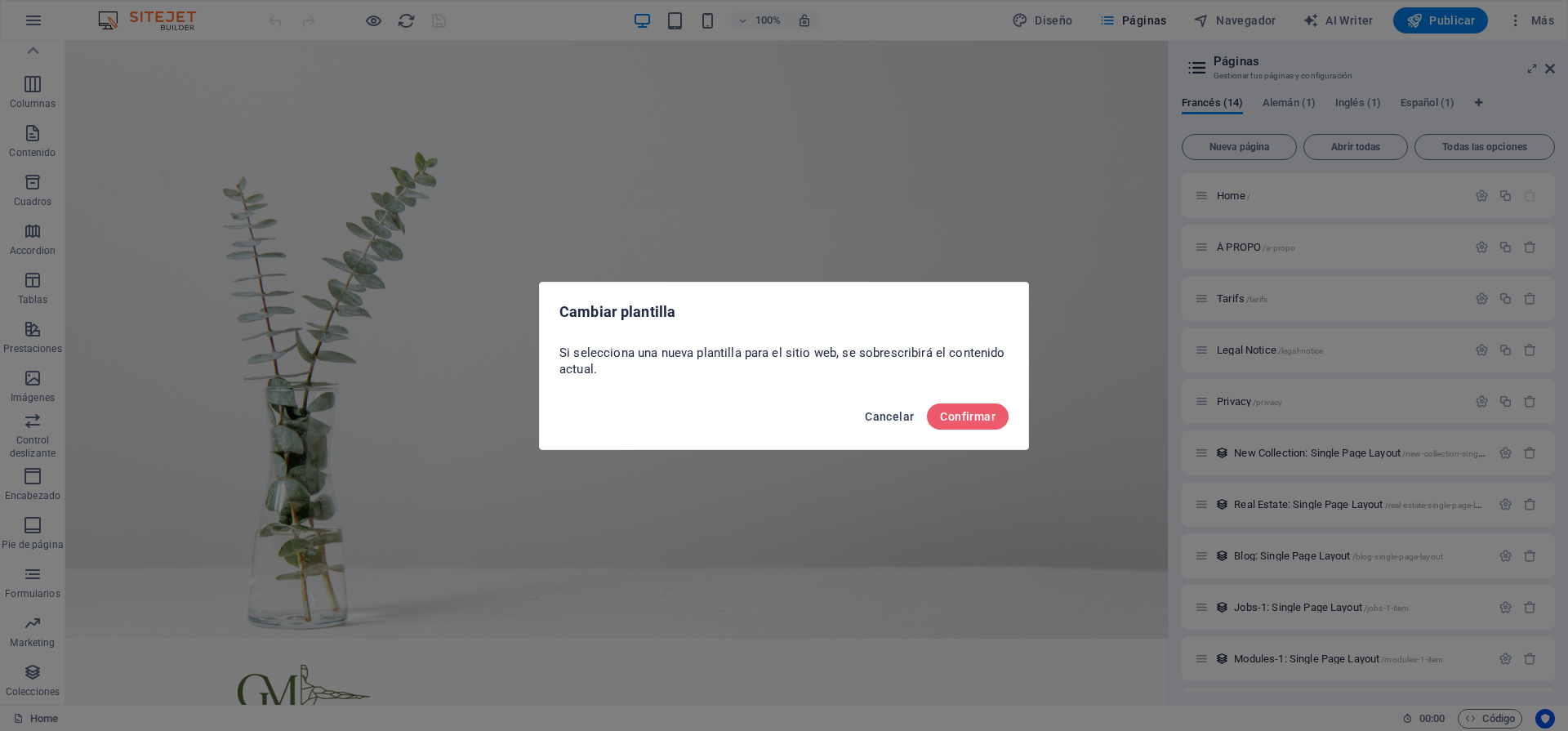
drag, startPoint x: 875, startPoint y: 415, endPoint x: 809, endPoint y: 374, distance: 77.7
click at [875, 415] on span "Cancelar" at bounding box center [889, 417] width 49 height 13
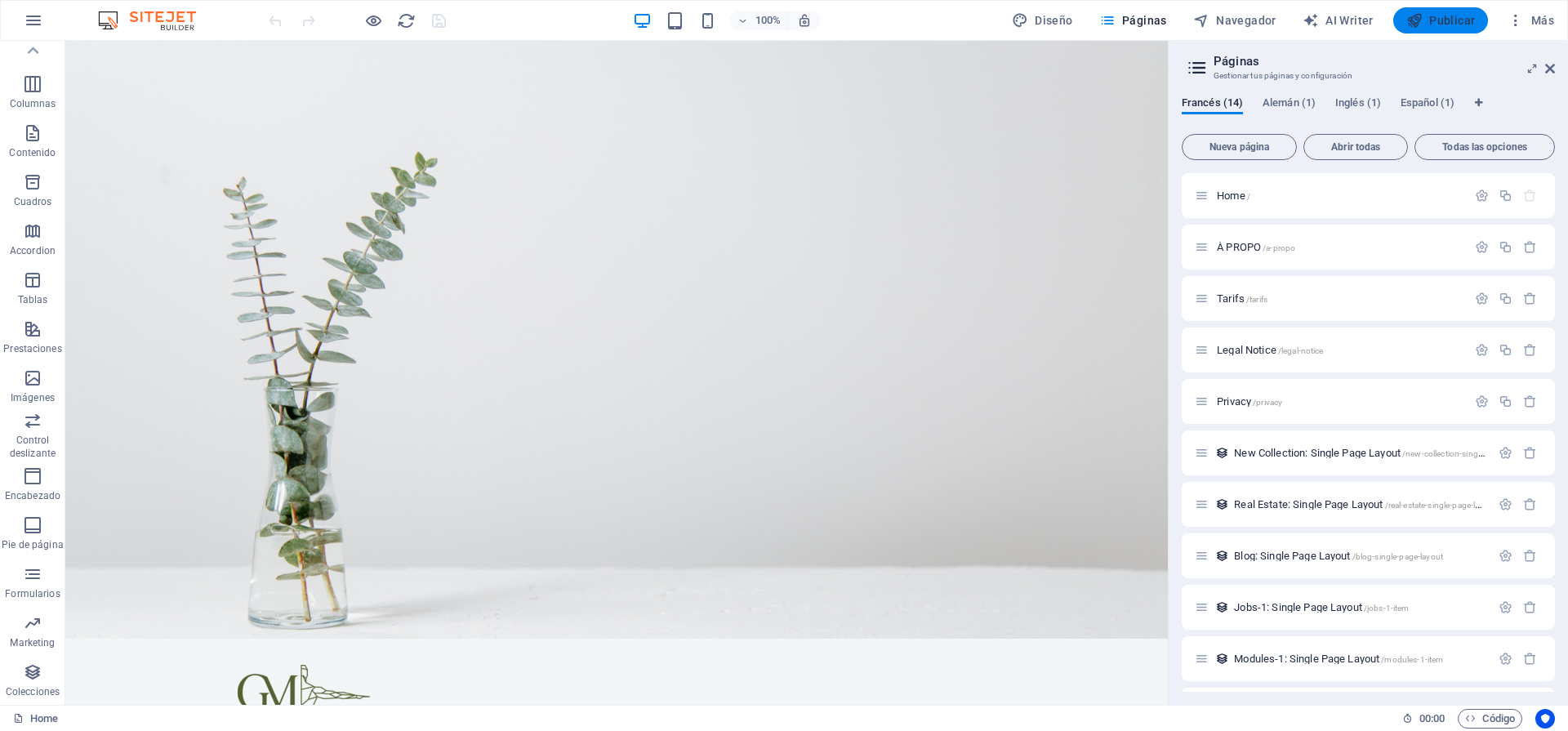
click at [1441, 28] on button "Publicar" at bounding box center [1441, 20] width 95 height 26
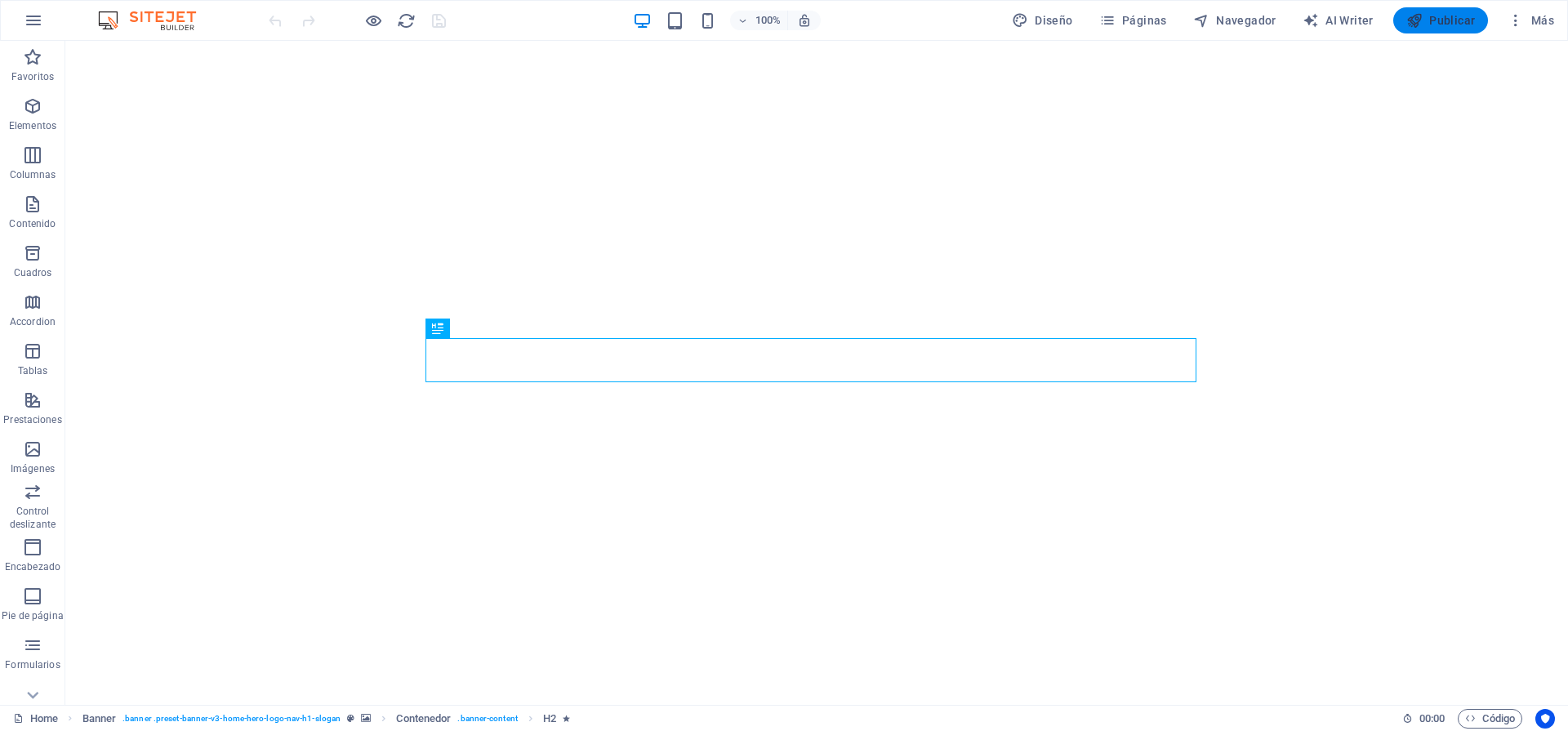
click at [1419, 32] on button "Publicar" at bounding box center [1441, 20] width 95 height 26
click at [1251, 24] on span "Navegador" at bounding box center [1235, 21] width 84 height 17
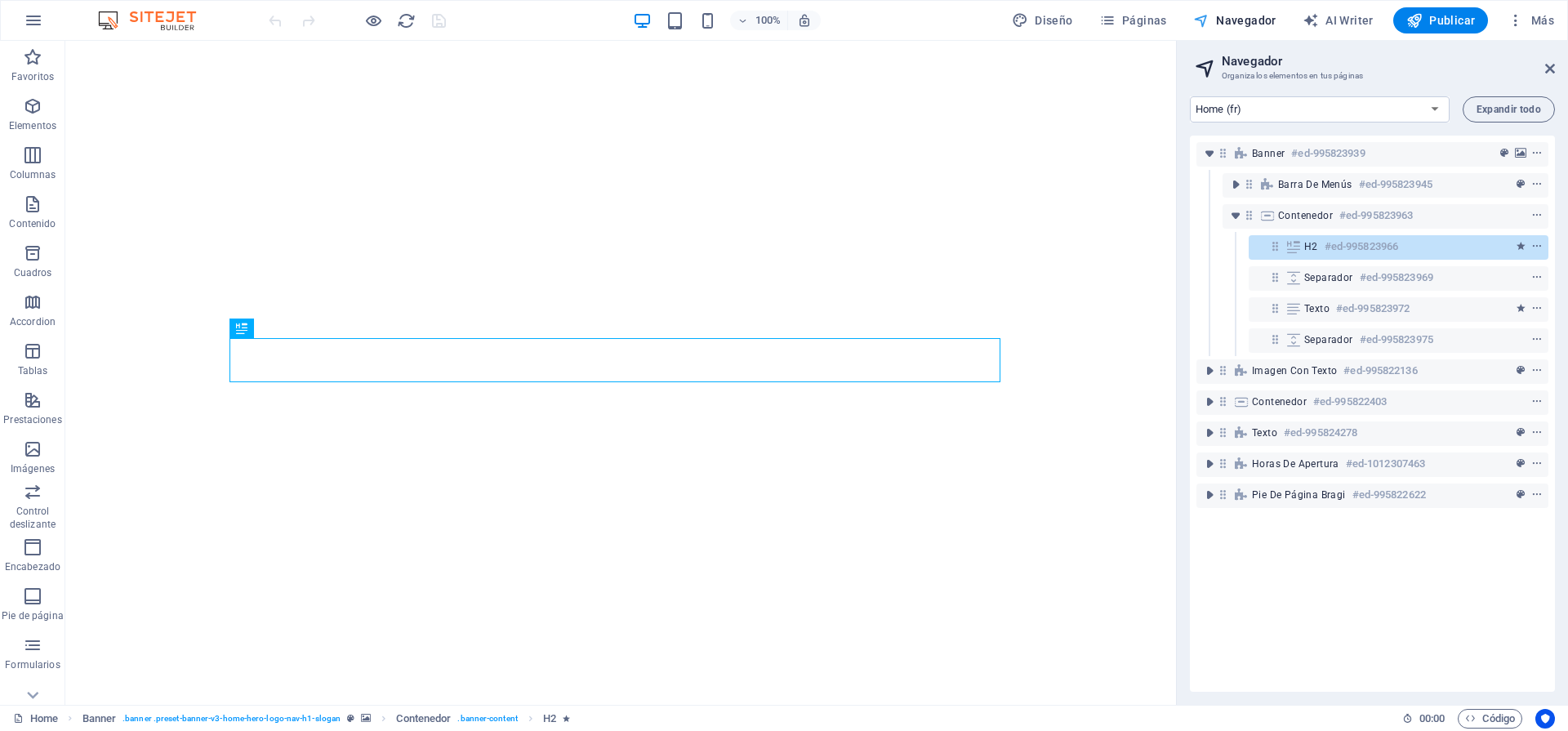
click at [1251, 24] on span "Navegador" at bounding box center [1235, 21] width 84 height 17
click at [1368, 28] on button "AI Writer" at bounding box center [1338, 20] width 84 height 26
select select "English"
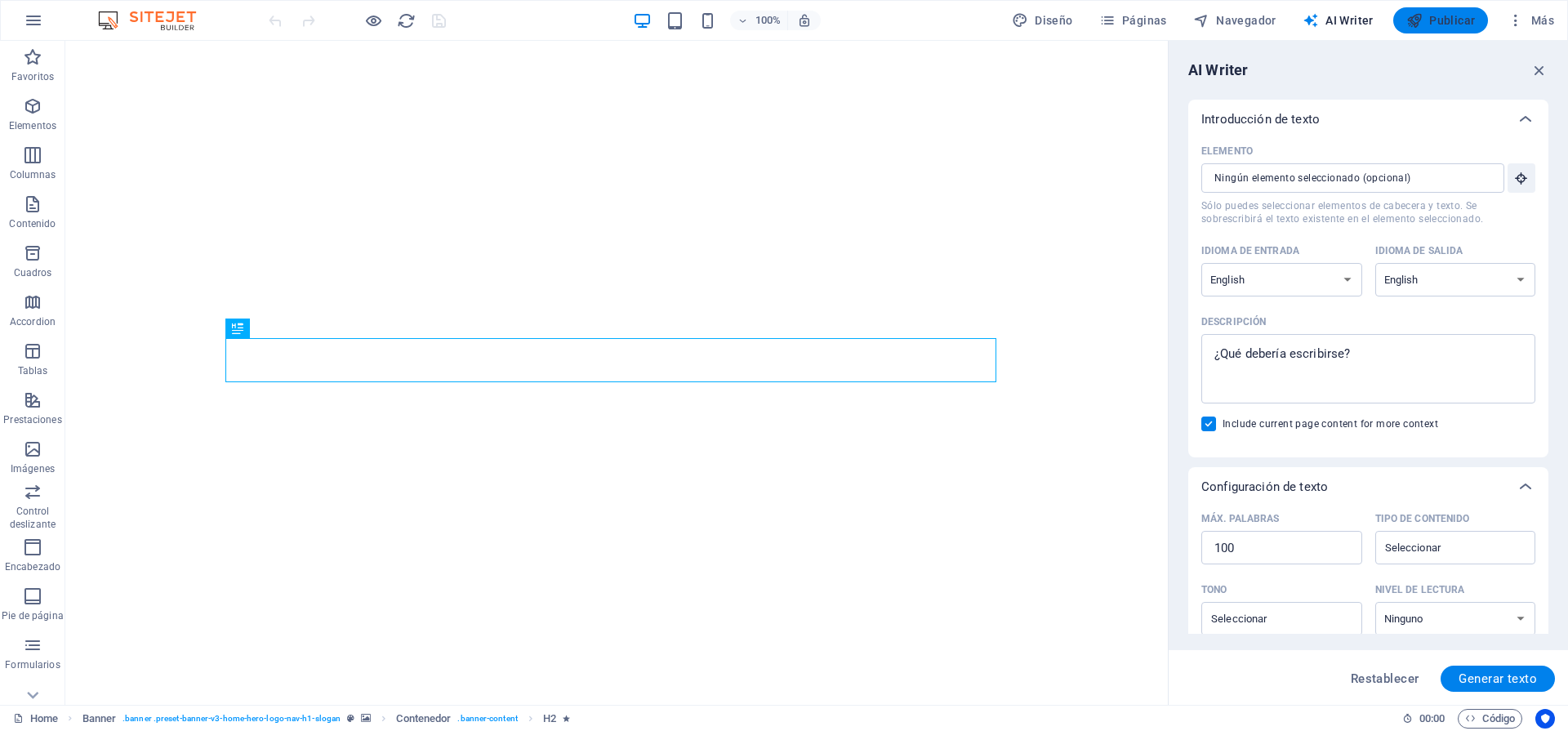
click at [1436, 33] on button "Publicar" at bounding box center [1441, 20] width 95 height 26
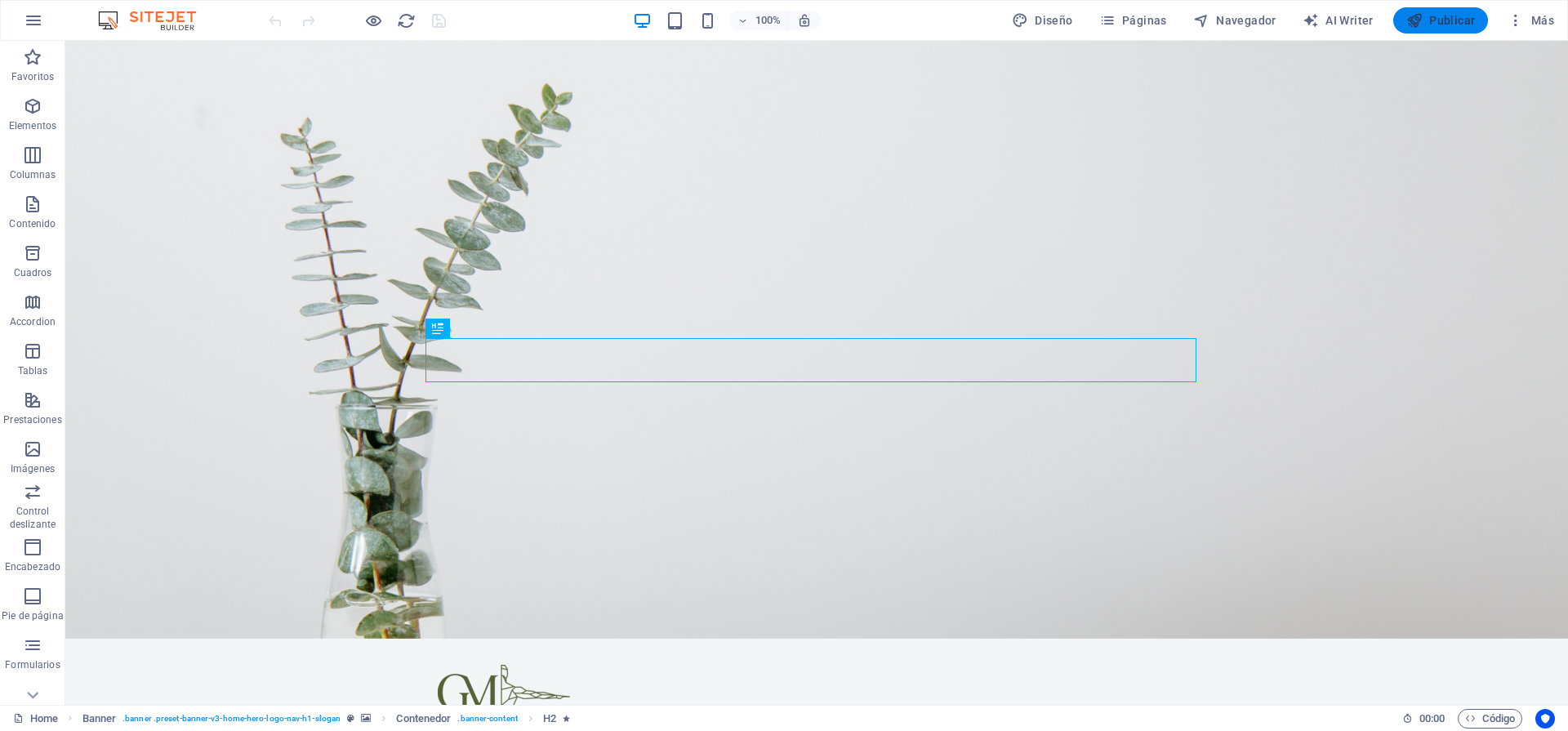
click at [1424, 13] on span "Publicar" at bounding box center [1441, 21] width 69 height 17
